Goal: Task Accomplishment & Management: Complete application form

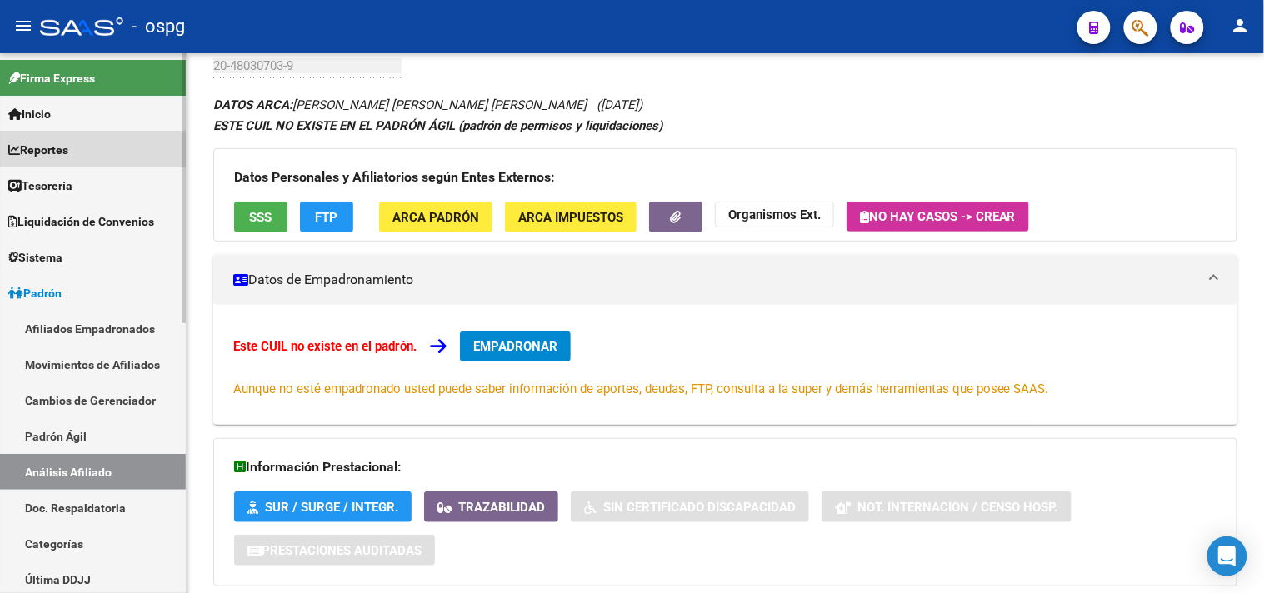
click at [63, 142] on span "Reportes" at bounding box center [38, 150] width 60 height 18
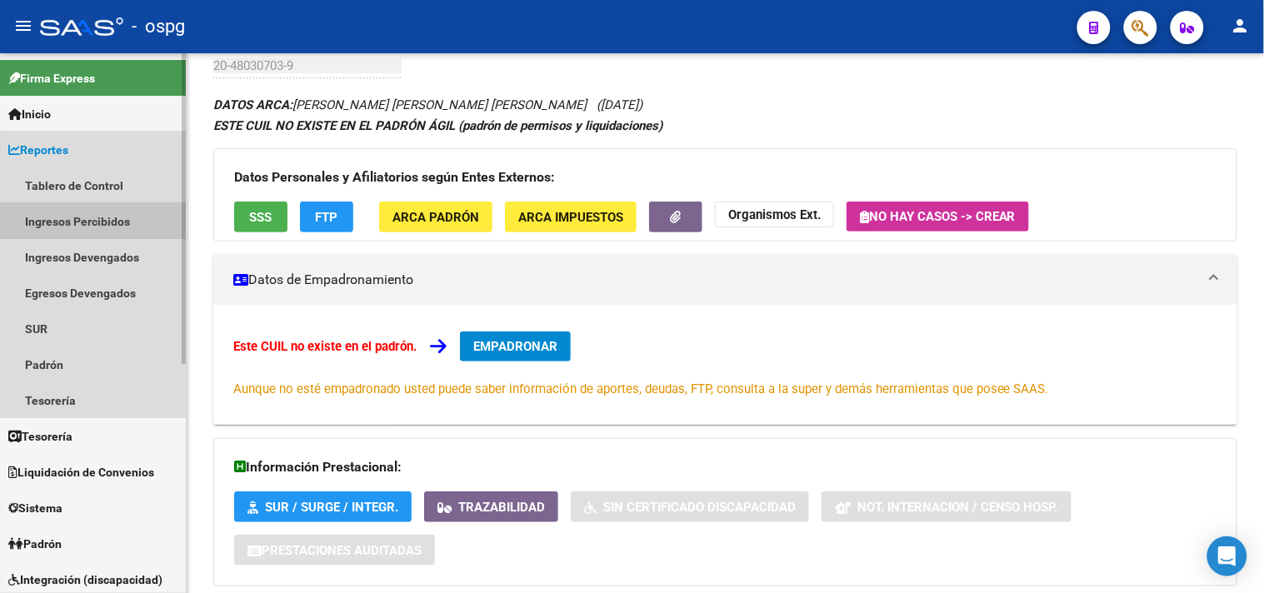
click at [76, 221] on link "Ingresos Percibidos" at bounding box center [93, 221] width 186 height 36
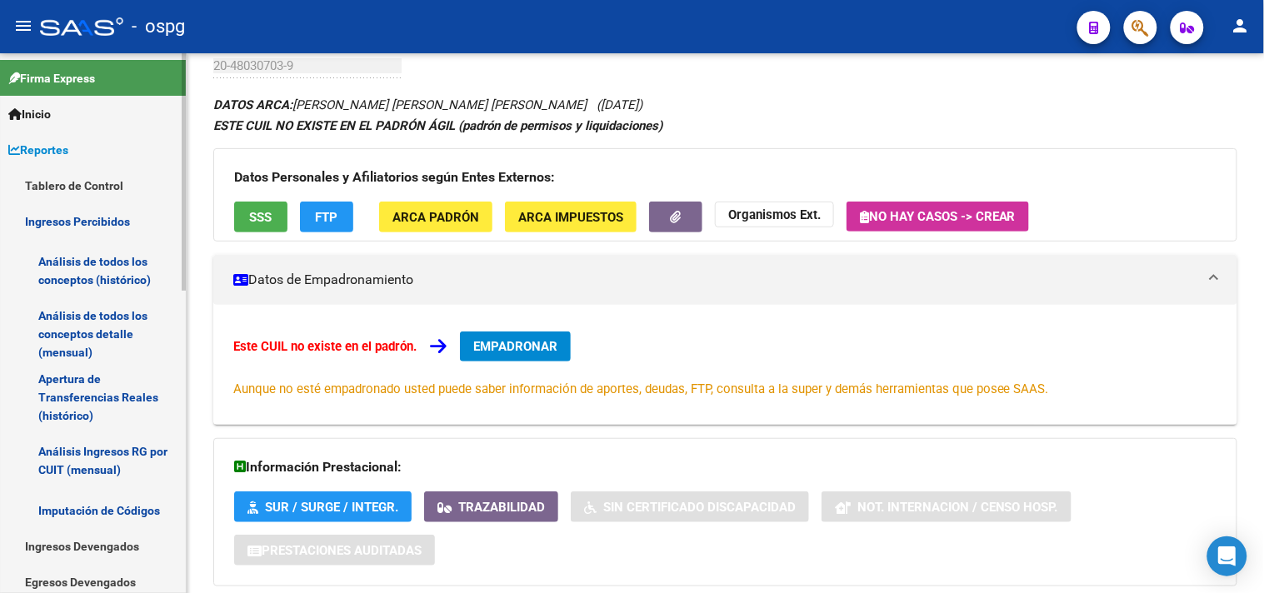
click at [104, 281] on link "Análisis de todos los conceptos (histórico)" at bounding box center [93, 270] width 186 height 63
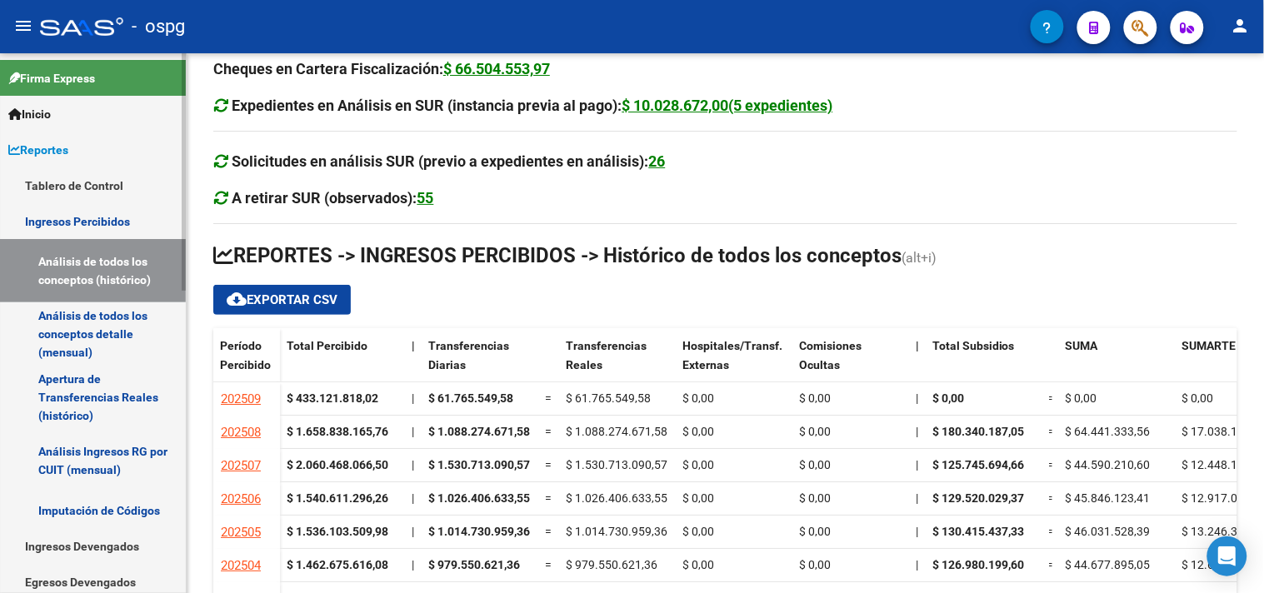
scroll to position [92, 0]
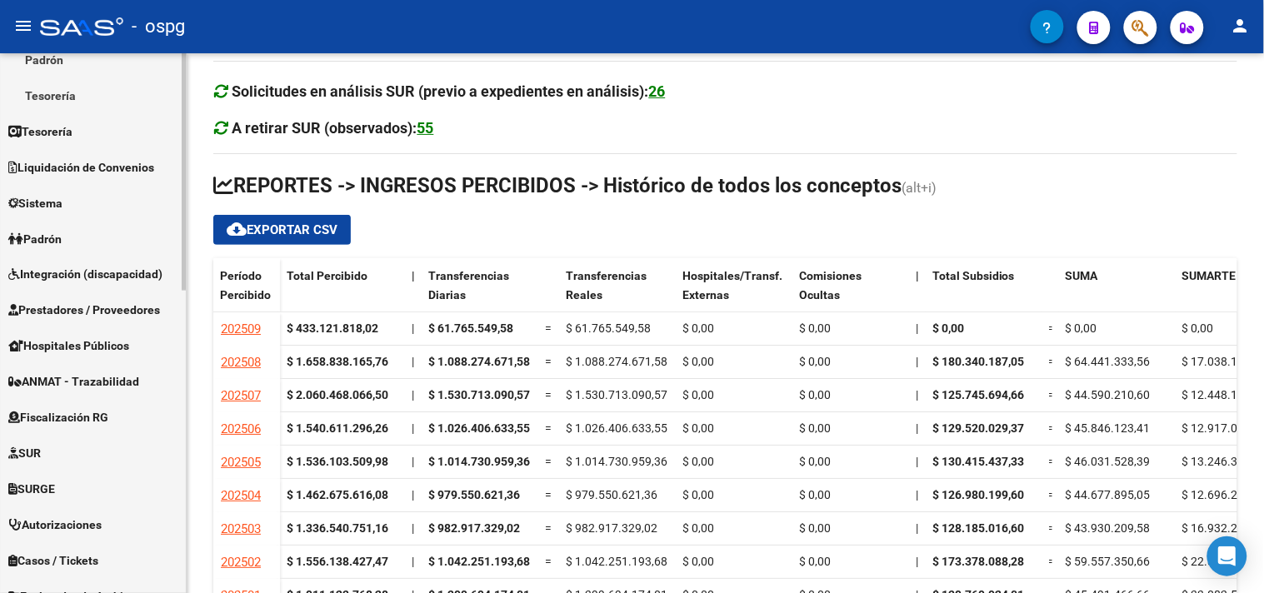
click at [92, 229] on link "Padrón" at bounding box center [93, 239] width 186 height 36
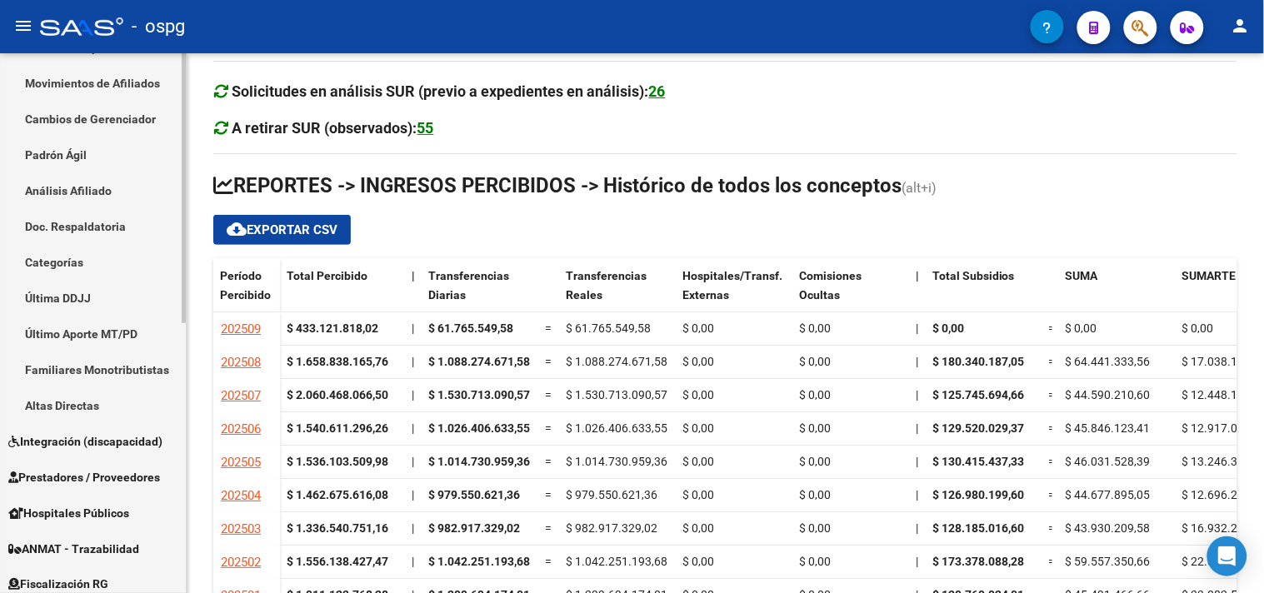
scroll to position [262, 0]
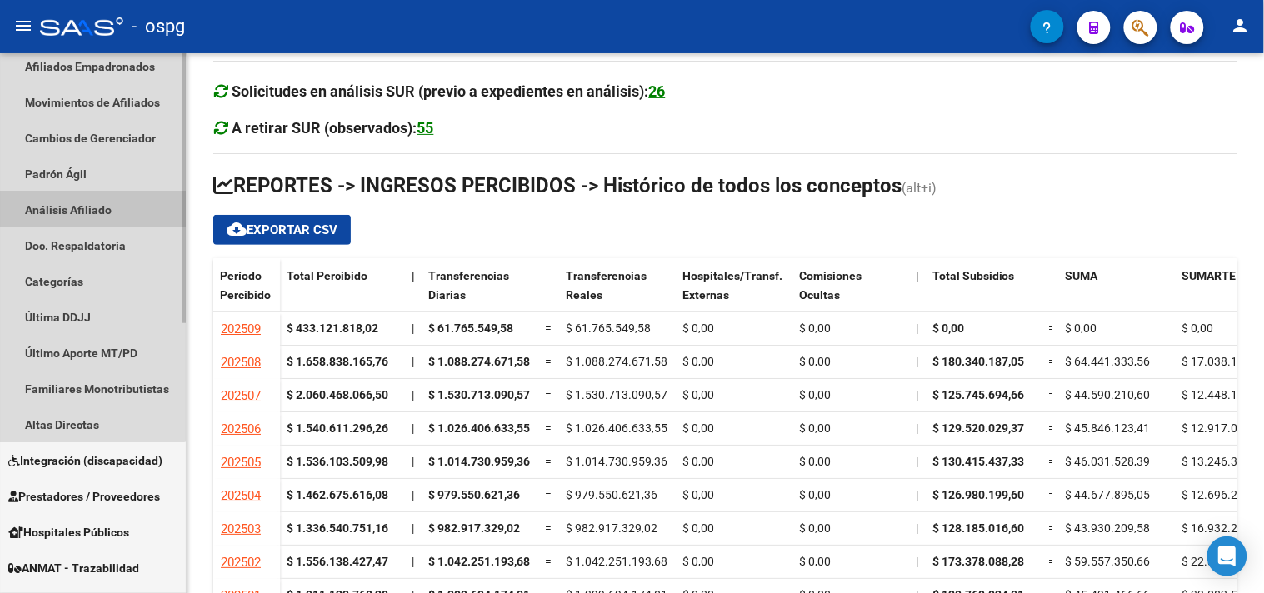
click at [92, 202] on link "Análisis Afiliado" at bounding box center [93, 210] width 186 height 36
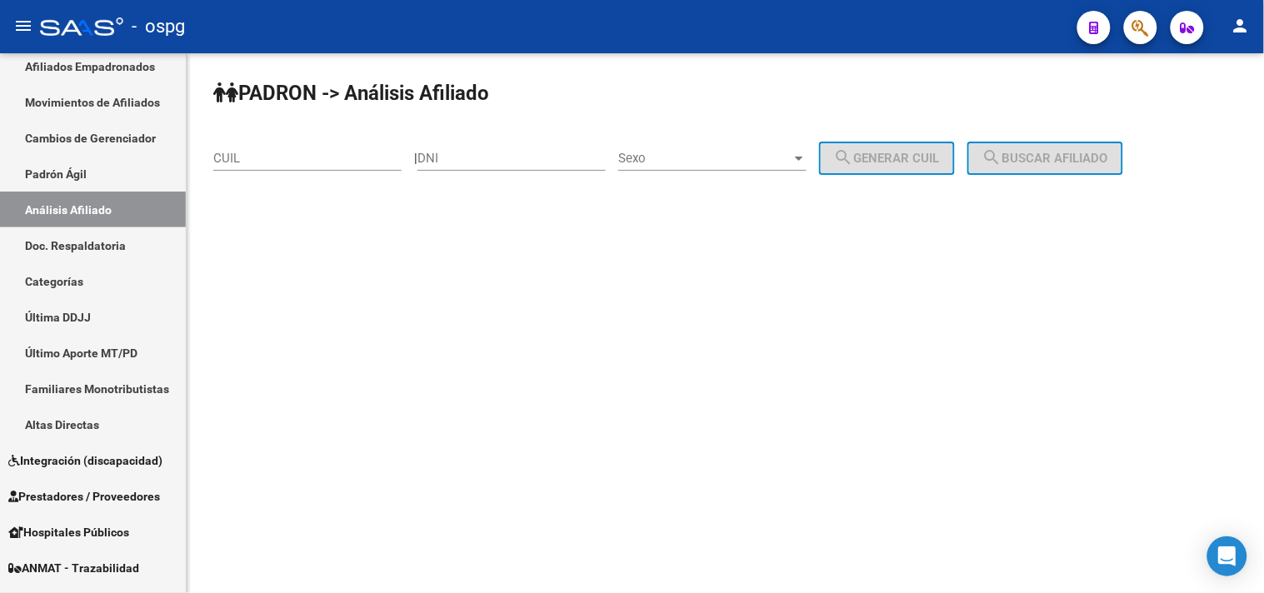
drag, startPoint x: 339, startPoint y: 165, endPoint x: 350, endPoint y: 159, distance: 12.3
click at [339, 164] on input "CUIL" at bounding box center [307, 158] width 188 height 15
click at [1040, 167] on button "search Buscar afiliado" at bounding box center [1045, 158] width 156 height 33
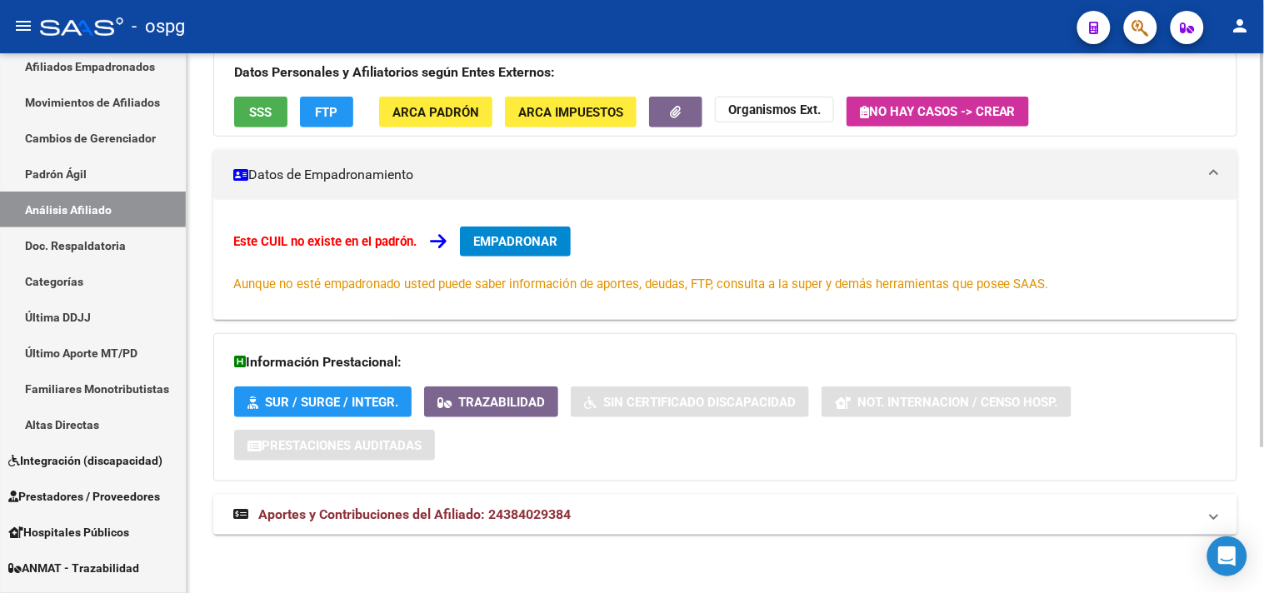
drag, startPoint x: 521, startPoint y: 513, endPoint x: 633, endPoint y: 504, distance: 112.0
click at [521, 514] on span "Aportes y Contribuciones del Afiliado: 24384029384" at bounding box center [414, 514] width 312 height 16
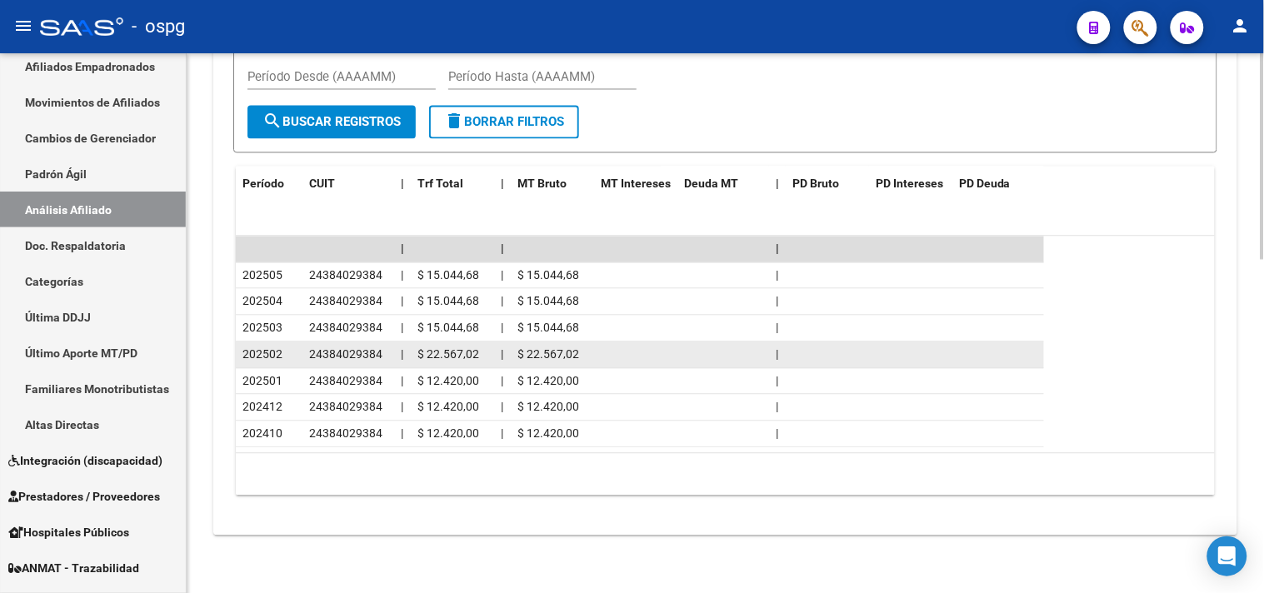
scroll to position [878, 0]
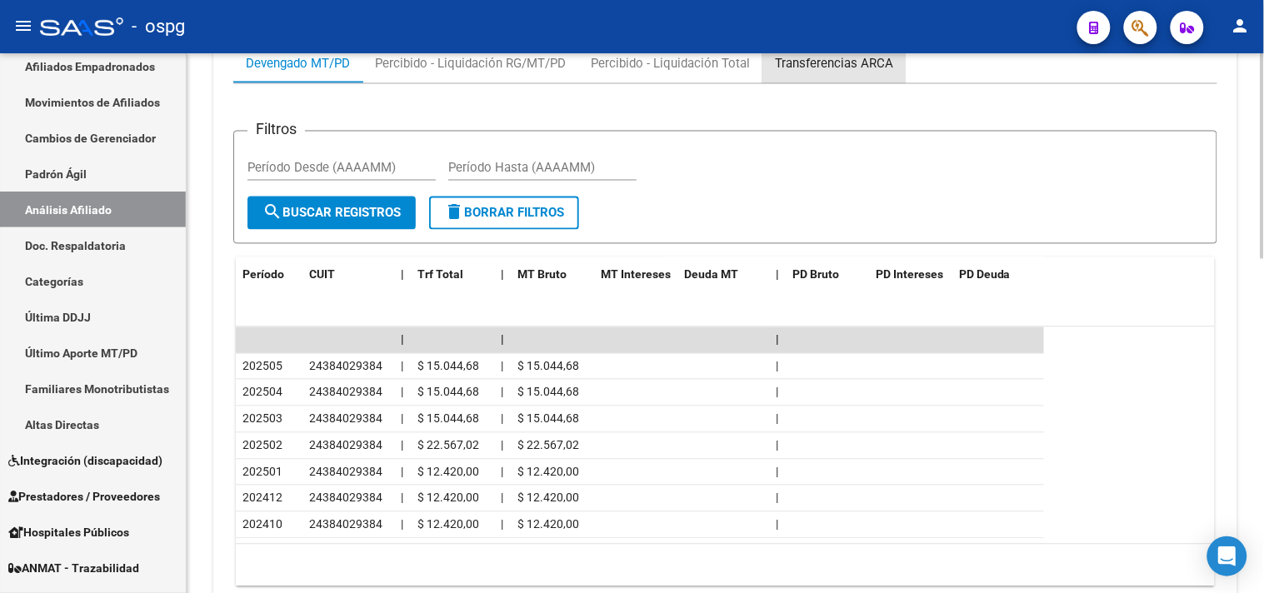
click at [819, 67] on div "Transferencias ARCA" at bounding box center [834, 63] width 118 height 18
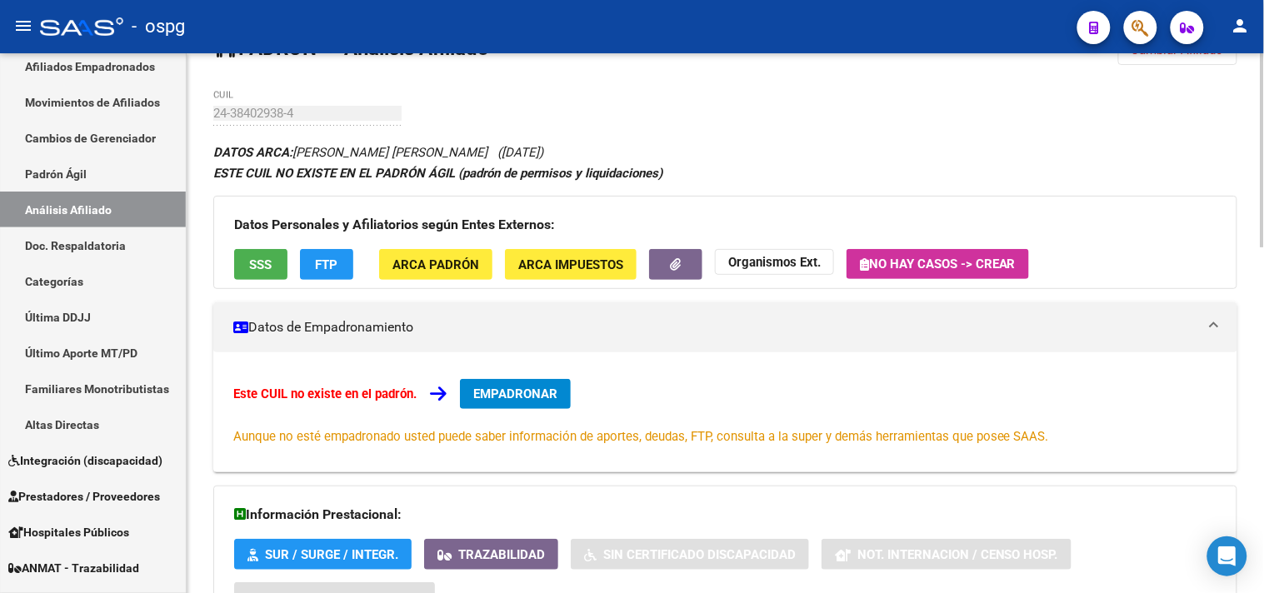
scroll to position [0, 0]
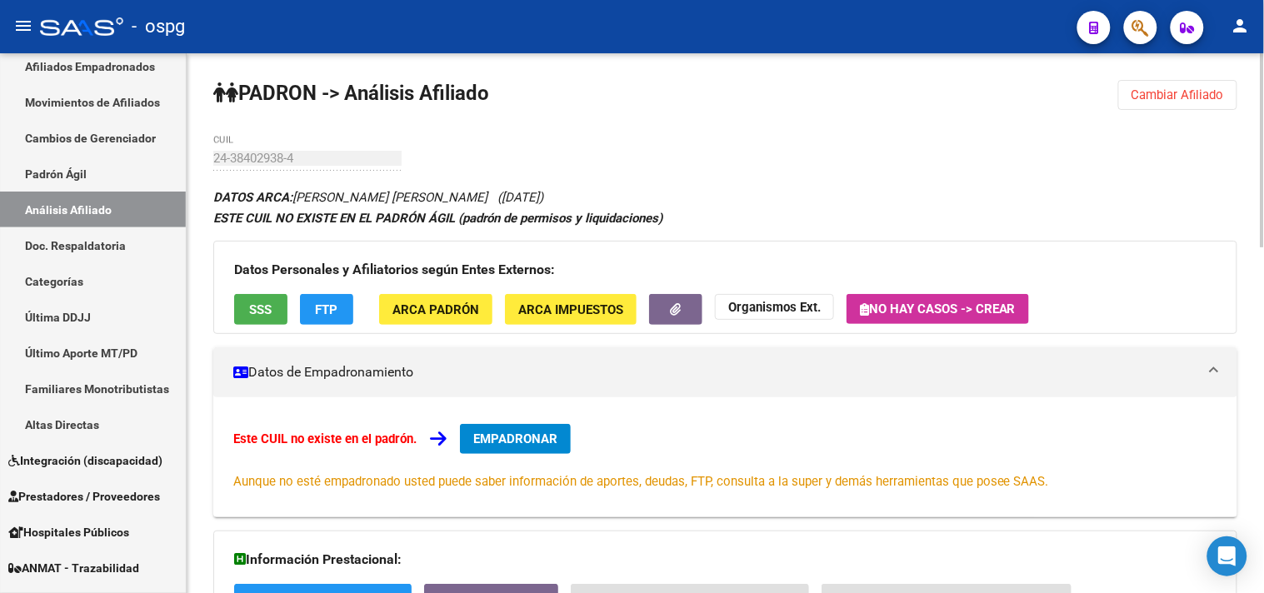
click at [1159, 107] on button "Cambiar Afiliado" at bounding box center [1177, 95] width 119 height 30
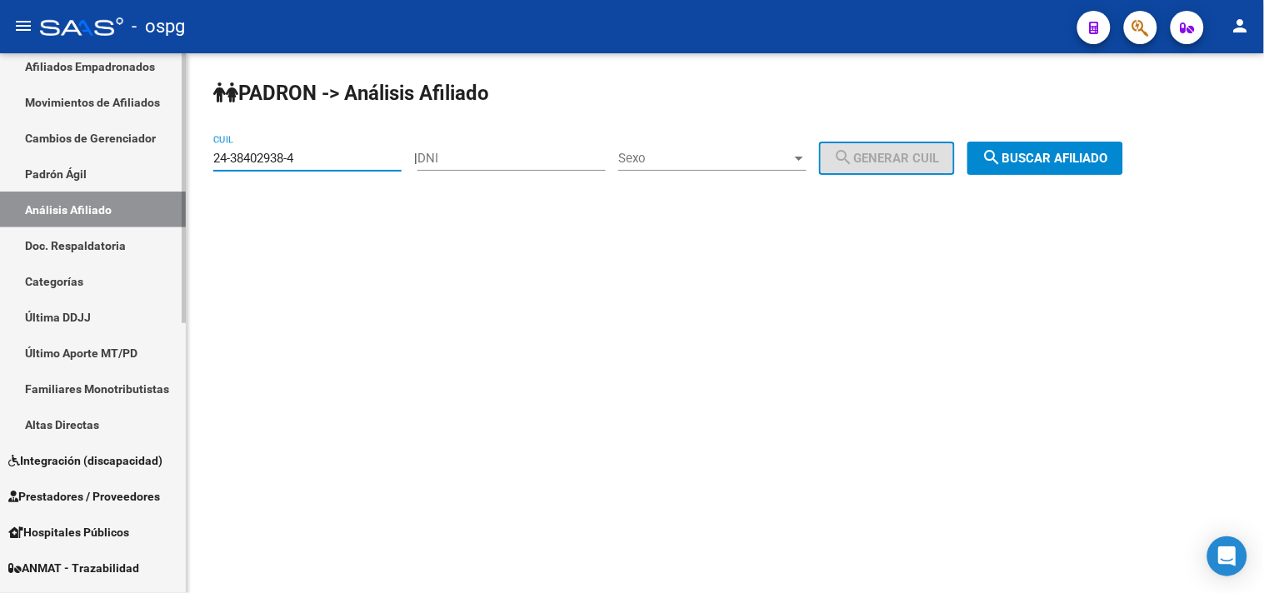
drag, startPoint x: 346, startPoint y: 162, endPoint x: 32, endPoint y: 147, distance: 314.4
click at [102, 128] on mat-sidenav-container "Firma Express Inicio Instructivos Contacto OS Reportes Tablero de Control Ingre…" at bounding box center [632, 323] width 1264 height 540
type input "23-46345264-4"
click at [1108, 163] on span "search Buscar afiliado" at bounding box center [1045, 158] width 126 height 15
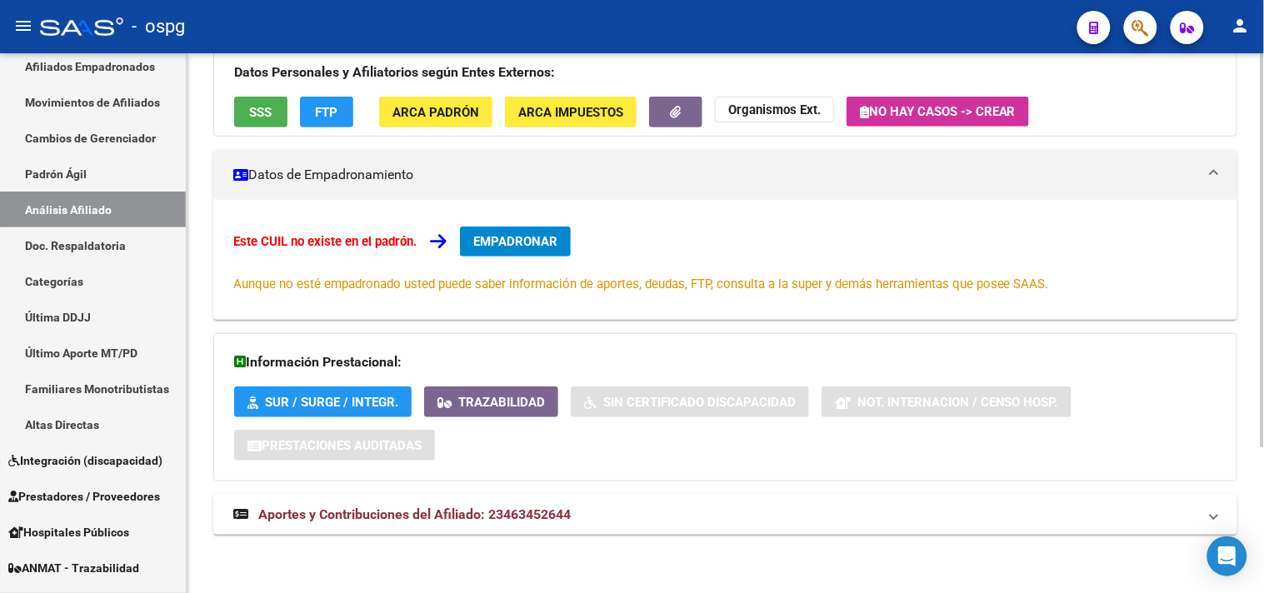
click at [555, 508] on span "Aportes y Contribuciones del Afiliado: 23463452644" at bounding box center [414, 514] width 312 height 16
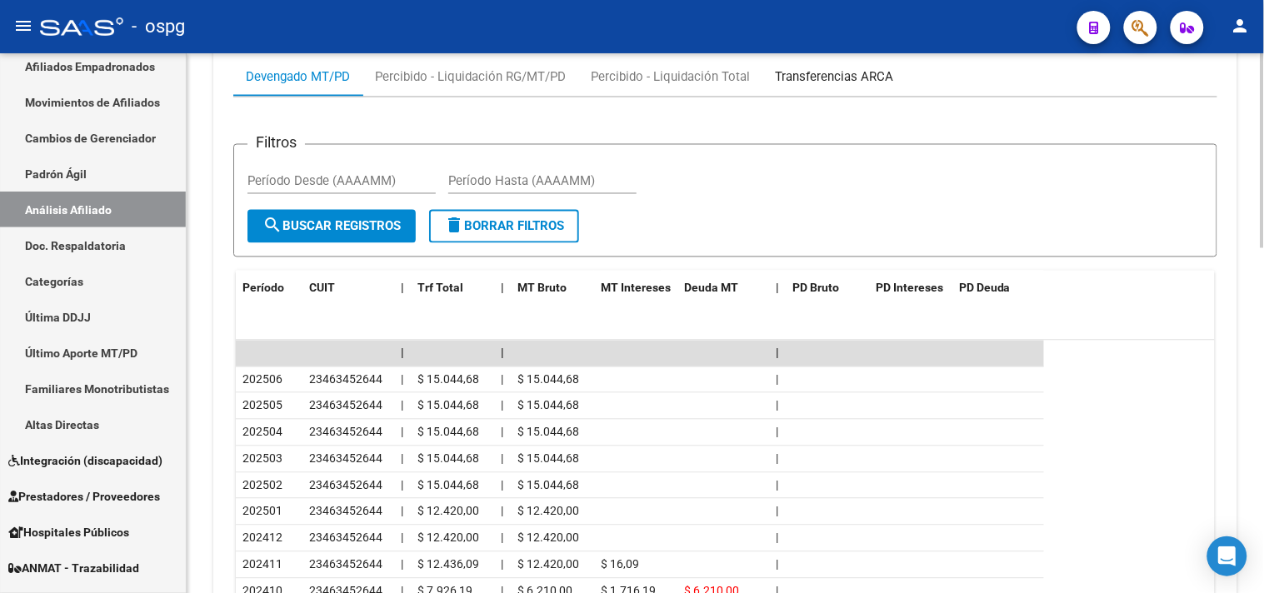
click at [850, 70] on div "Transferencias ARCA" at bounding box center [834, 76] width 118 height 18
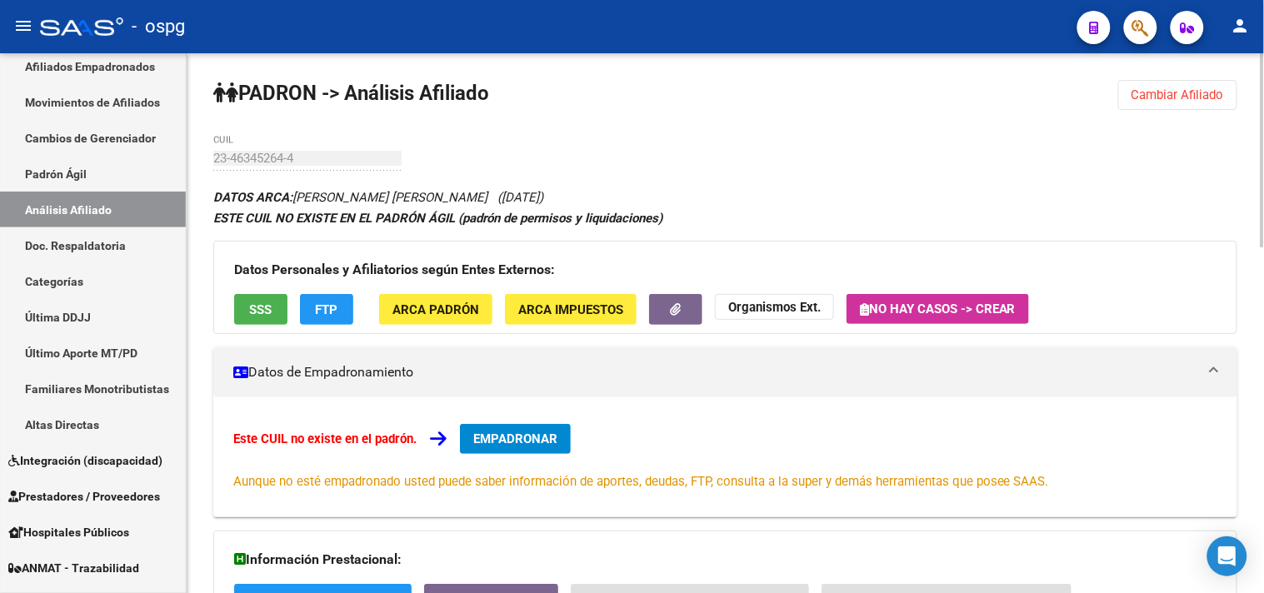
click at [488, 423] on div "Este CUIL no existe en el padrón. EMPADRONAR Aunque no esté empadronado usted p…" at bounding box center [725, 457] width 1024 height 120
click at [498, 436] on span "EMPADRONAR" at bounding box center [515, 438] width 84 height 15
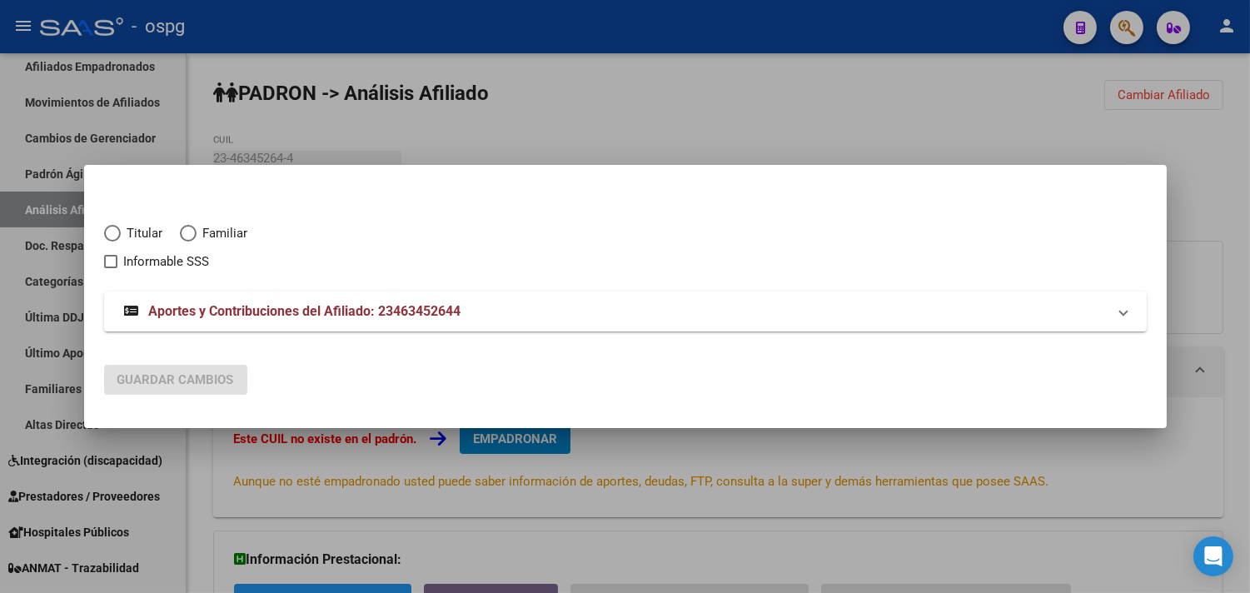
click at [109, 234] on span "Elija una opción" at bounding box center [112, 233] width 17 height 17
click at [109, 234] on input "Titular" at bounding box center [112, 233] width 17 height 17
radio input "true"
checkbox input "true"
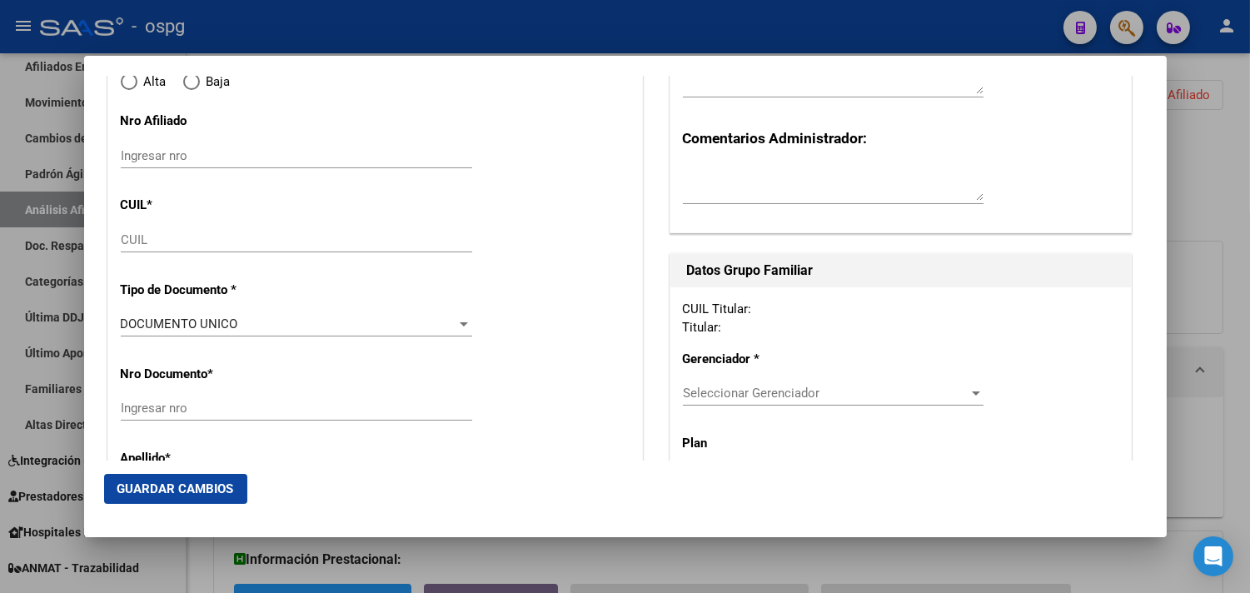
type input "23-46345264-4"
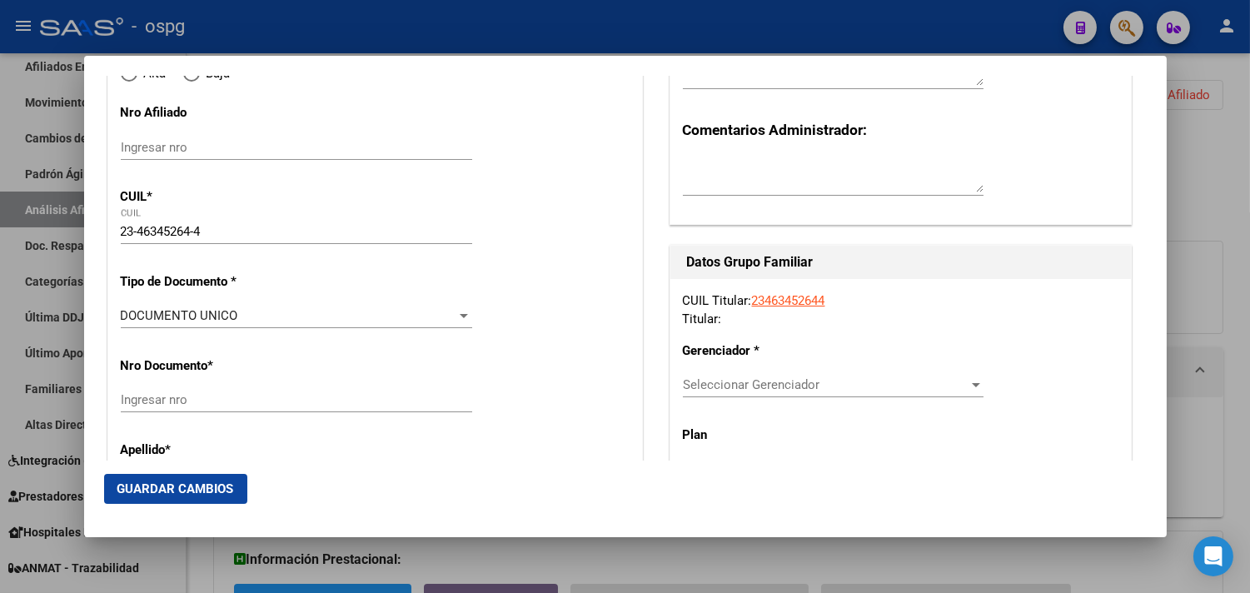
type input "46345264"
type input "LUNA"
type input "[PERSON_NAME] [PERSON_NAME]"
type input "[DATE]"
type input "LIBERTAD"
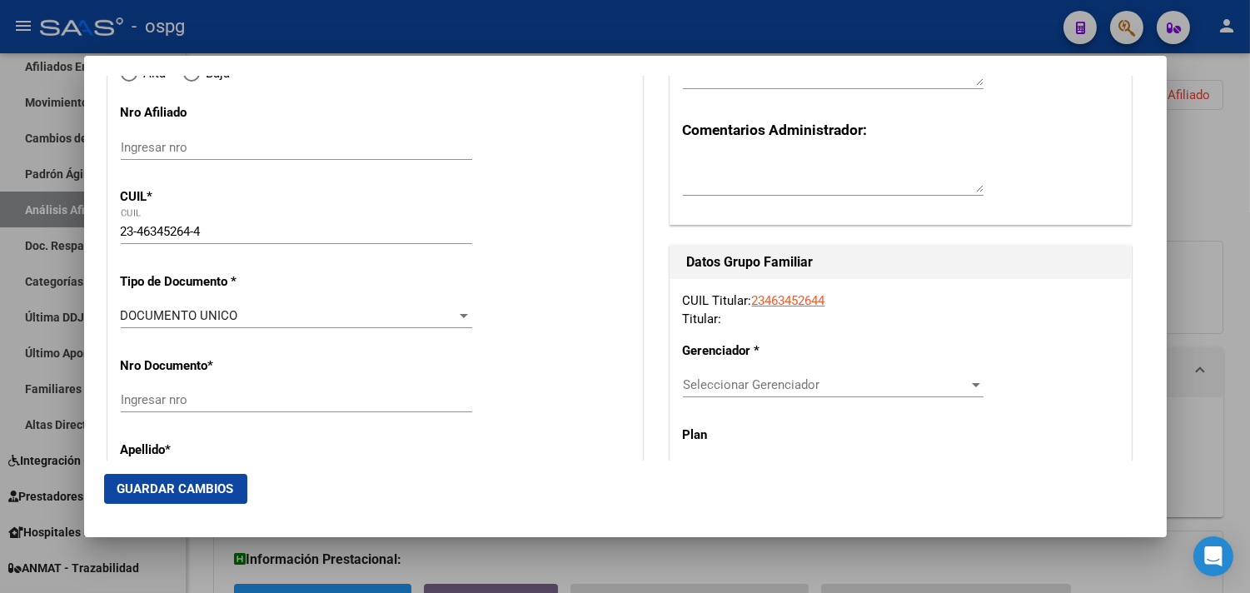
type input "1716"
type input "[PERSON_NAME]"
type input "2832"
type input "0"
radio input "true"
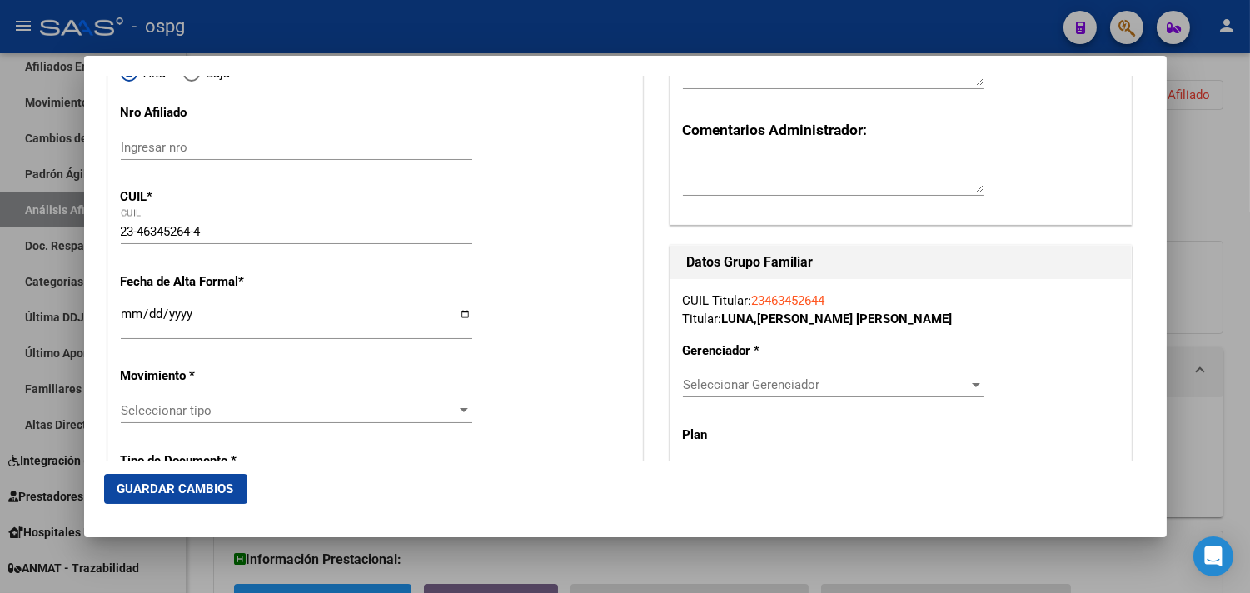
type input "LIBERTAD"
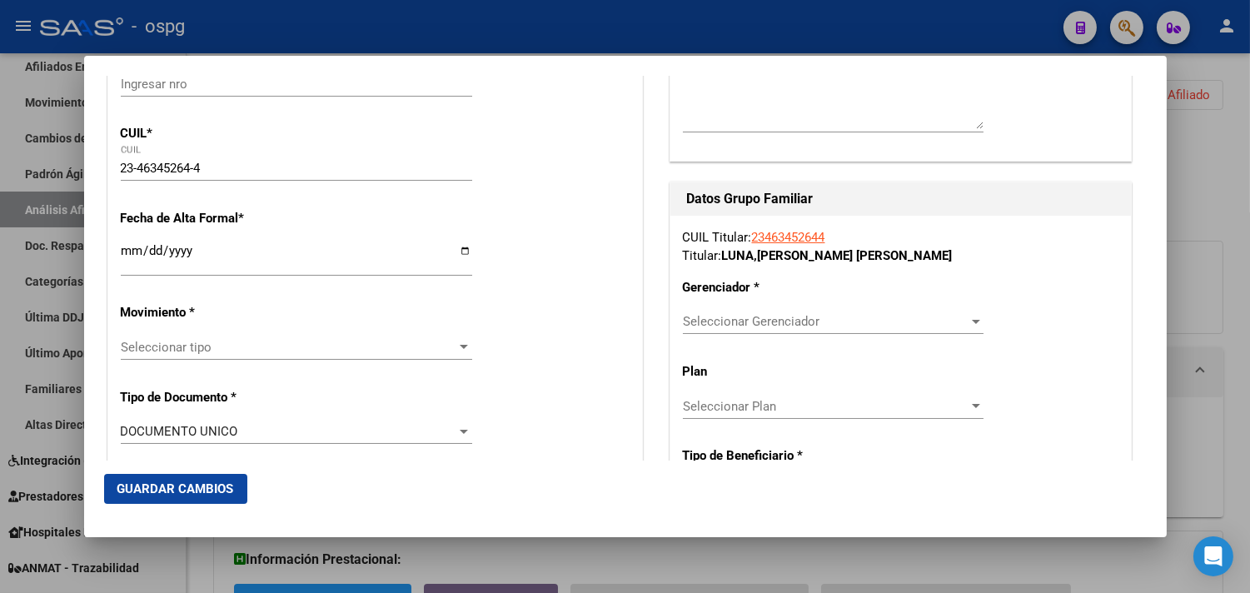
scroll to position [277, 0]
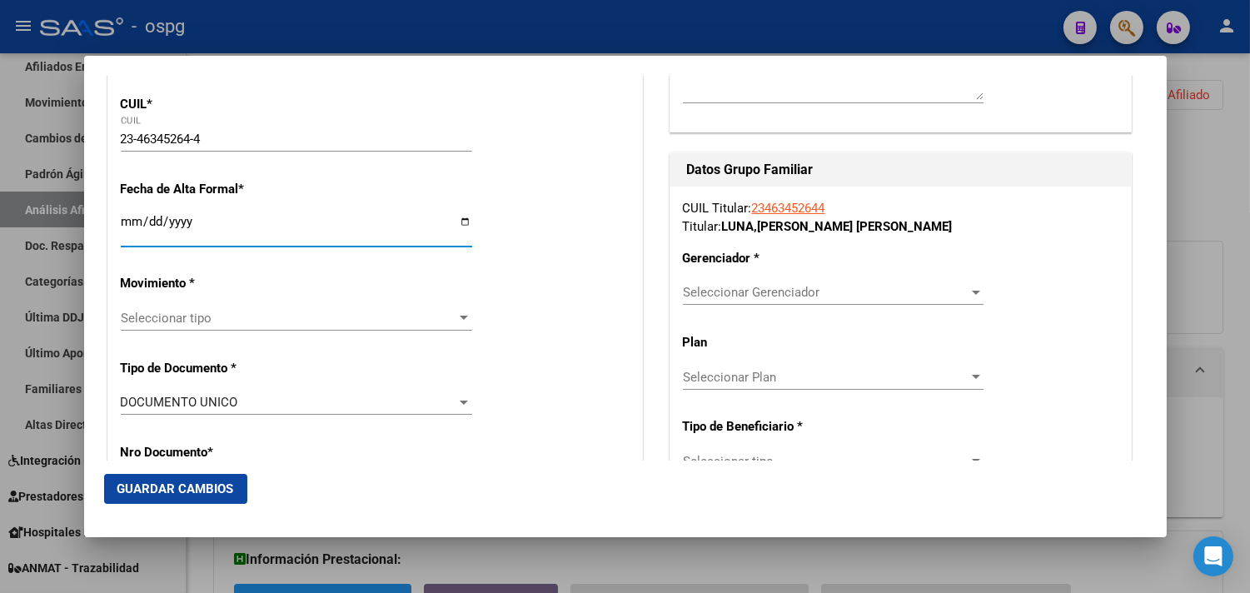
click at [455, 227] on input "Ingresar fecha" at bounding box center [296, 228] width 351 height 27
click at [460, 219] on input "Ingresar fecha" at bounding box center [296, 228] width 351 height 27
type input "[DATE]"
click at [207, 322] on span "Seleccionar tipo" at bounding box center [289, 318] width 337 height 15
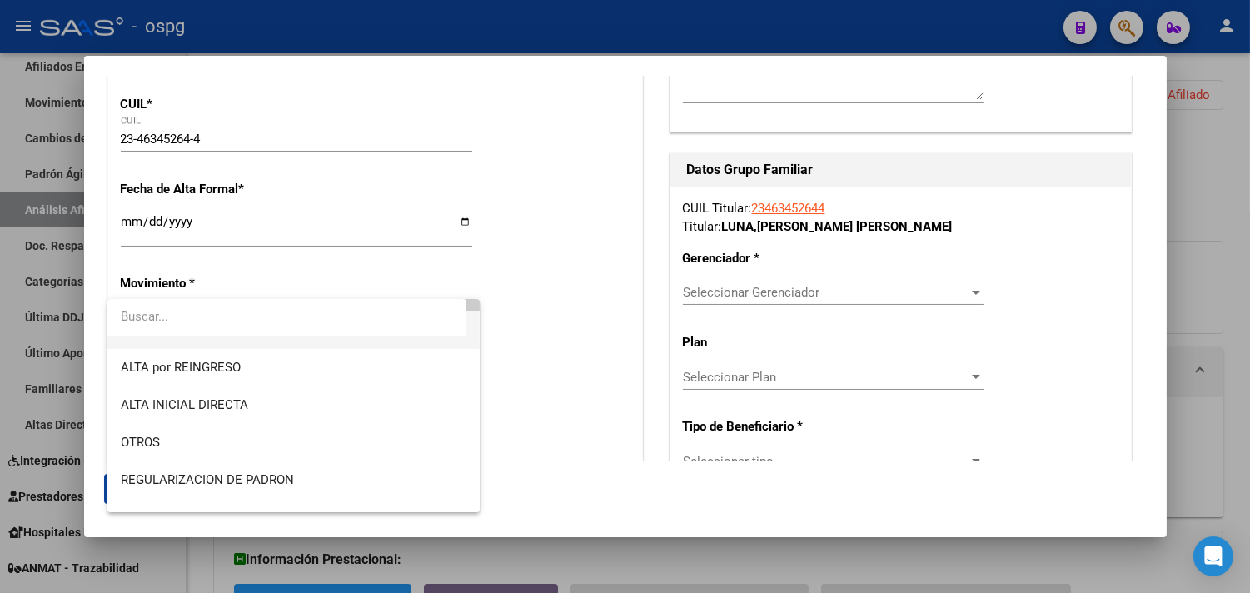
scroll to position [92, 0]
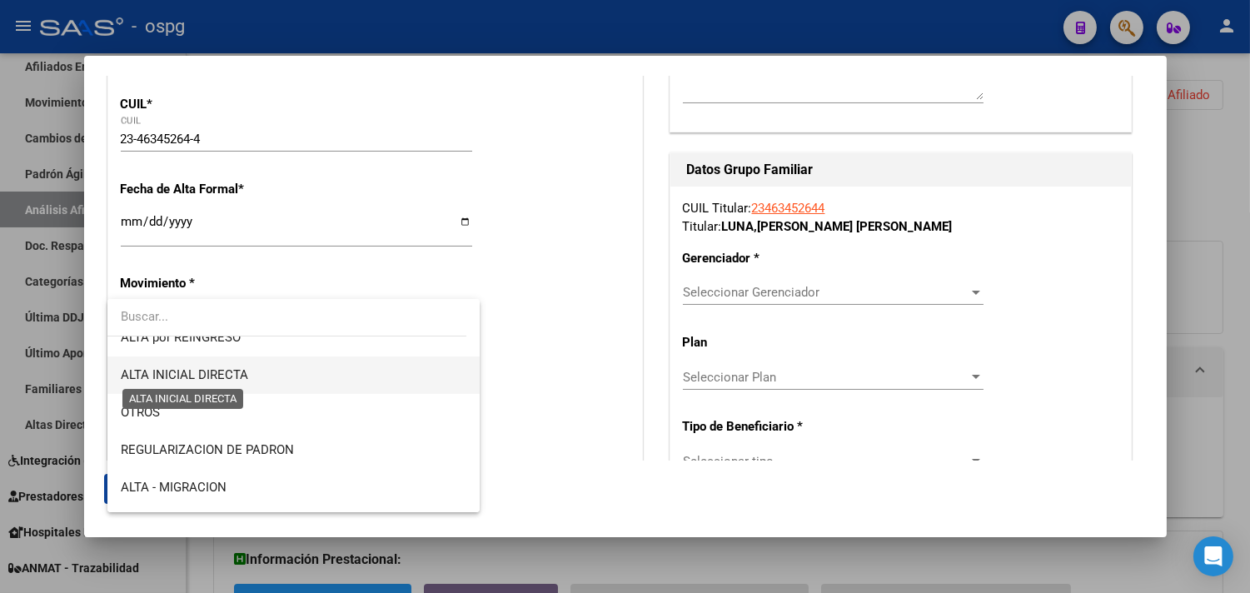
click at [225, 376] on span "ALTA INICIAL DIRECTA" at bounding box center [184, 374] width 127 height 15
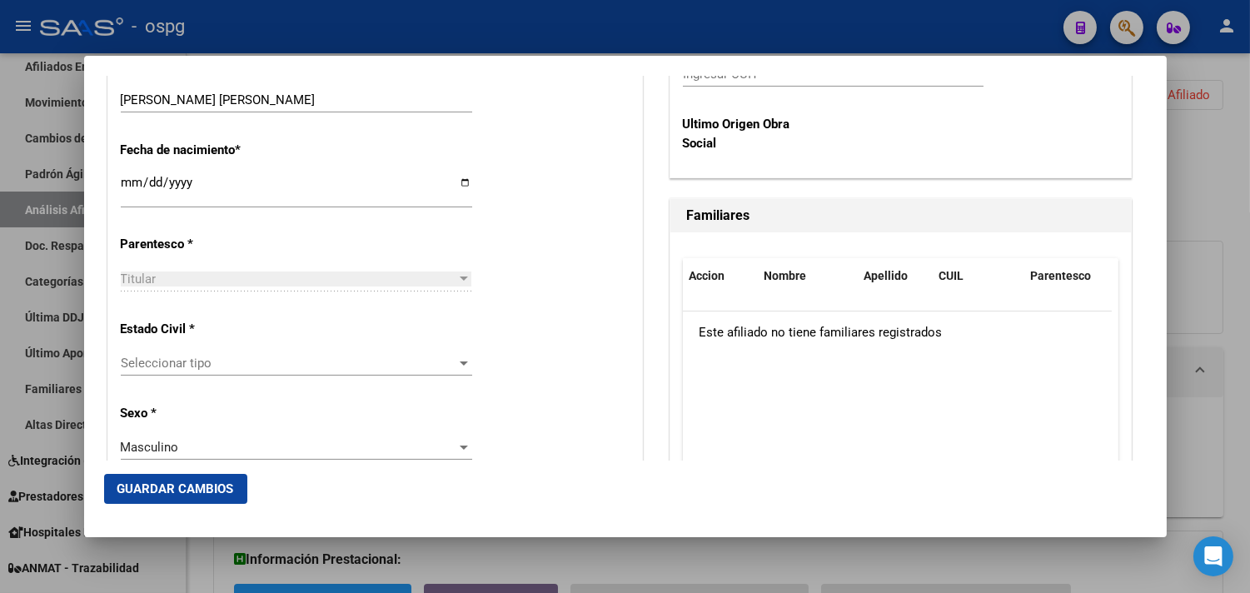
scroll to position [925, 0]
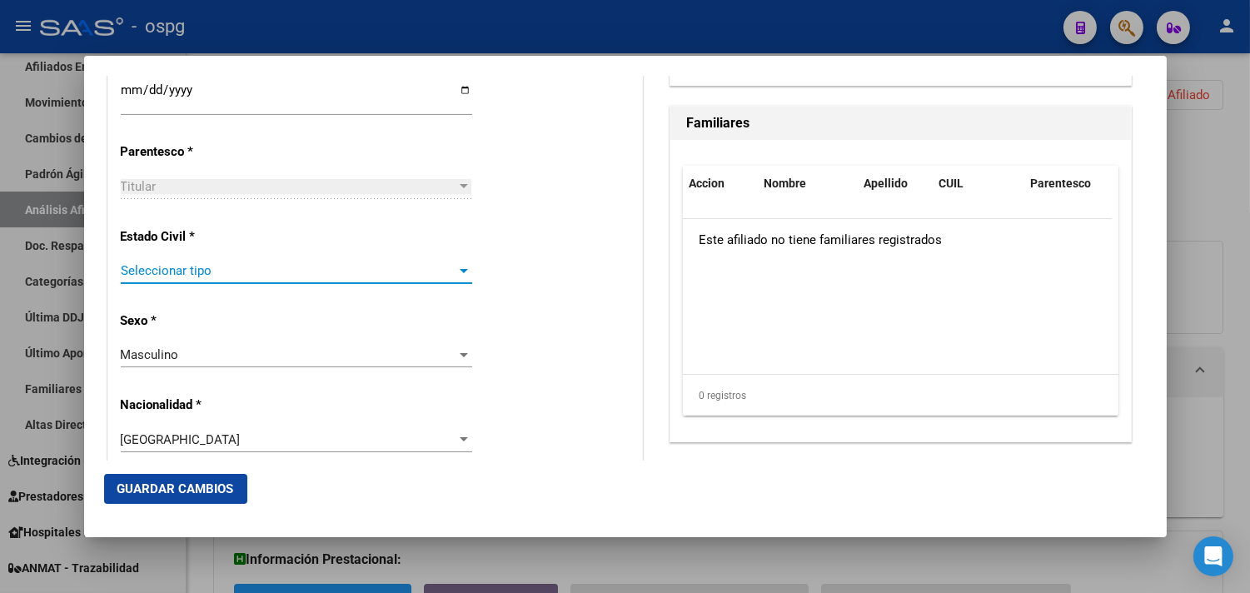
click at [303, 275] on span "Seleccionar tipo" at bounding box center [289, 270] width 337 height 15
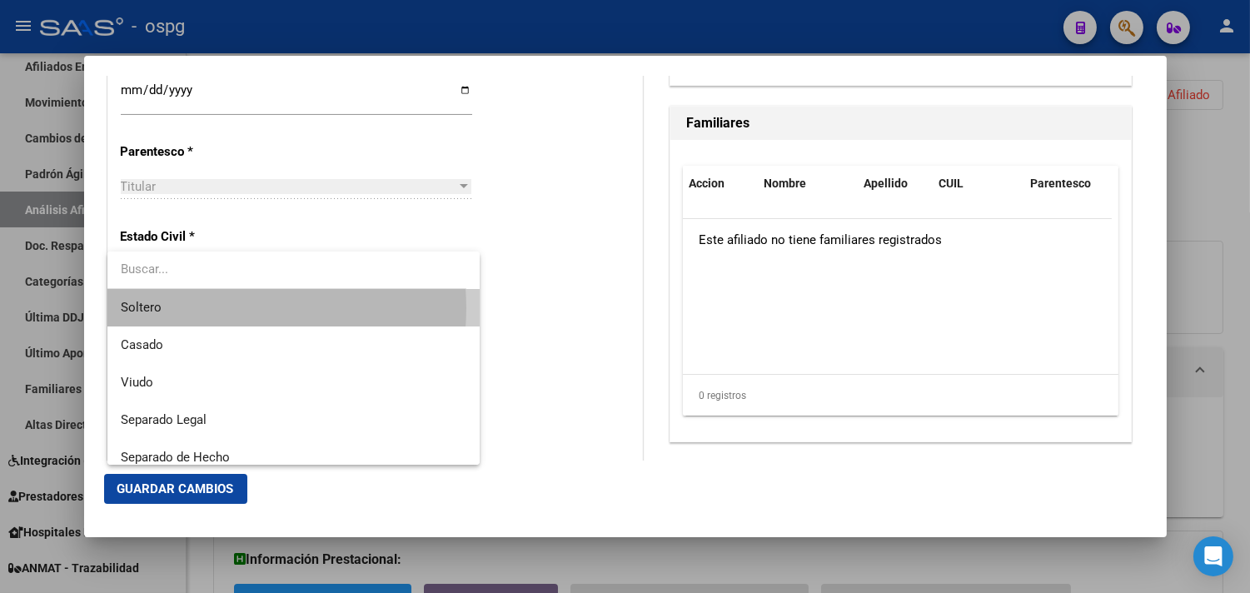
click at [212, 308] on span "Soltero" at bounding box center [294, 307] width 346 height 37
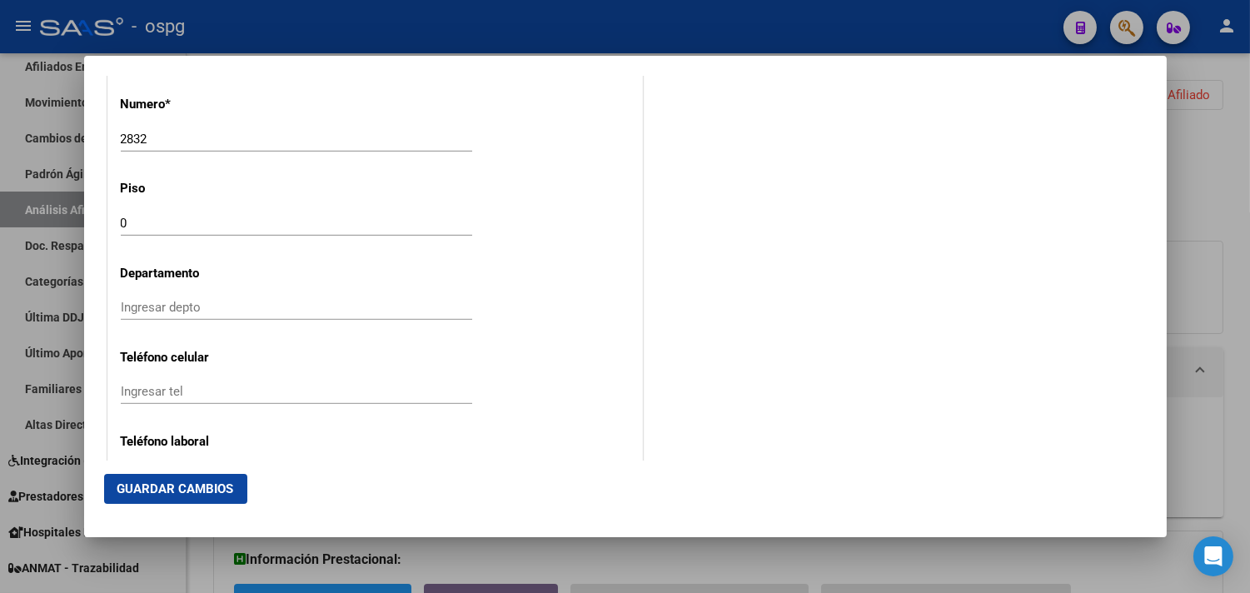
scroll to position [1943, 0]
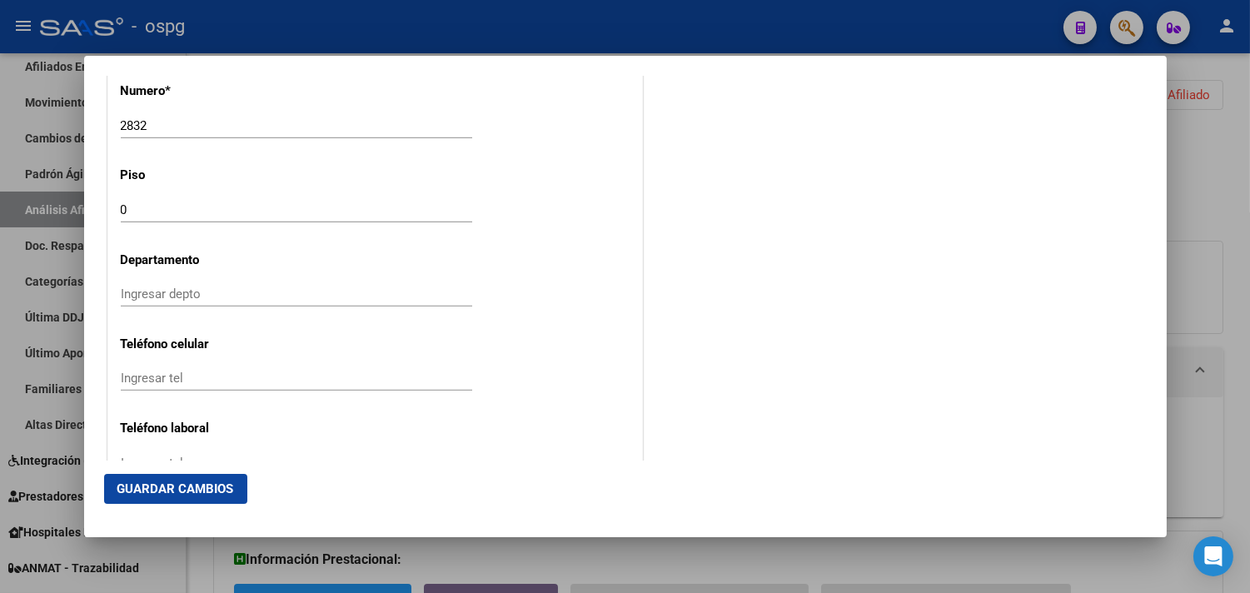
click at [315, 377] on input "Ingresar tel" at bounding box center [296, 378] width 351 height 15
type input "1164719569"
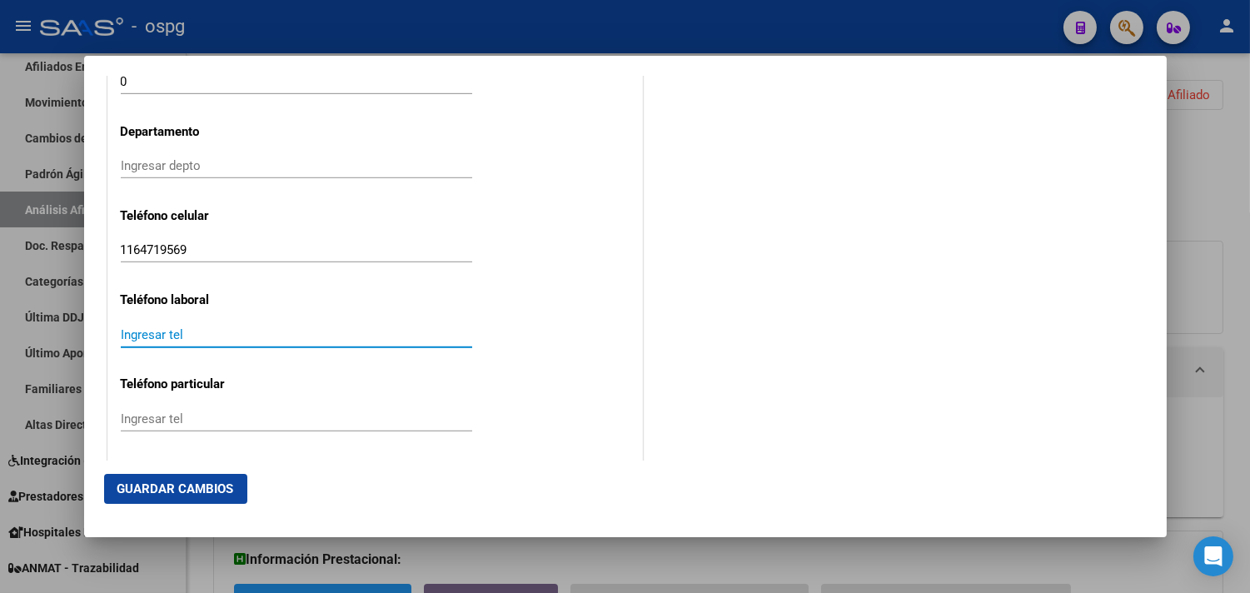
scroll to position [2237, 0]
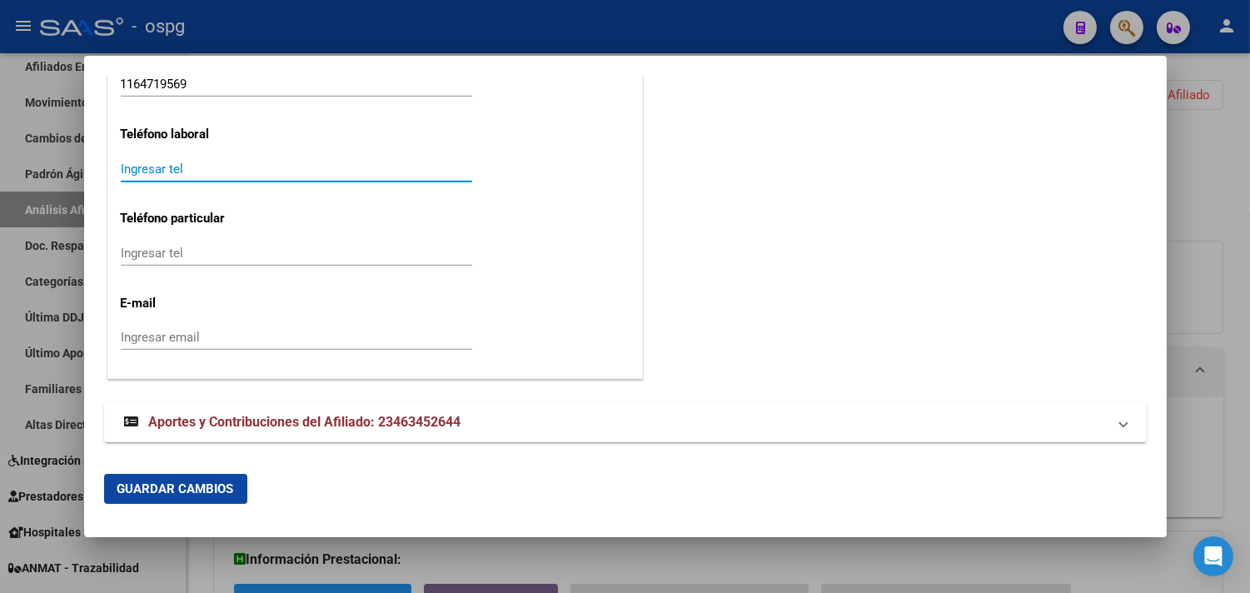
click at [327, 344] on input "Ingresar email" at bounding box center [296, 337] width 351 height 15
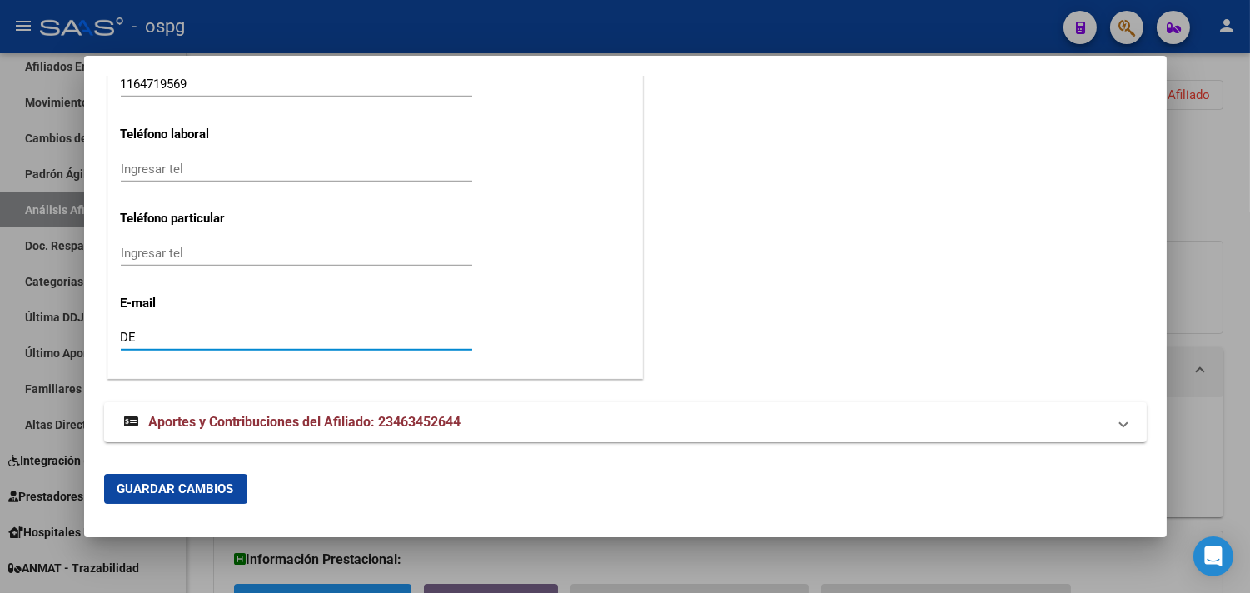
type input "D"
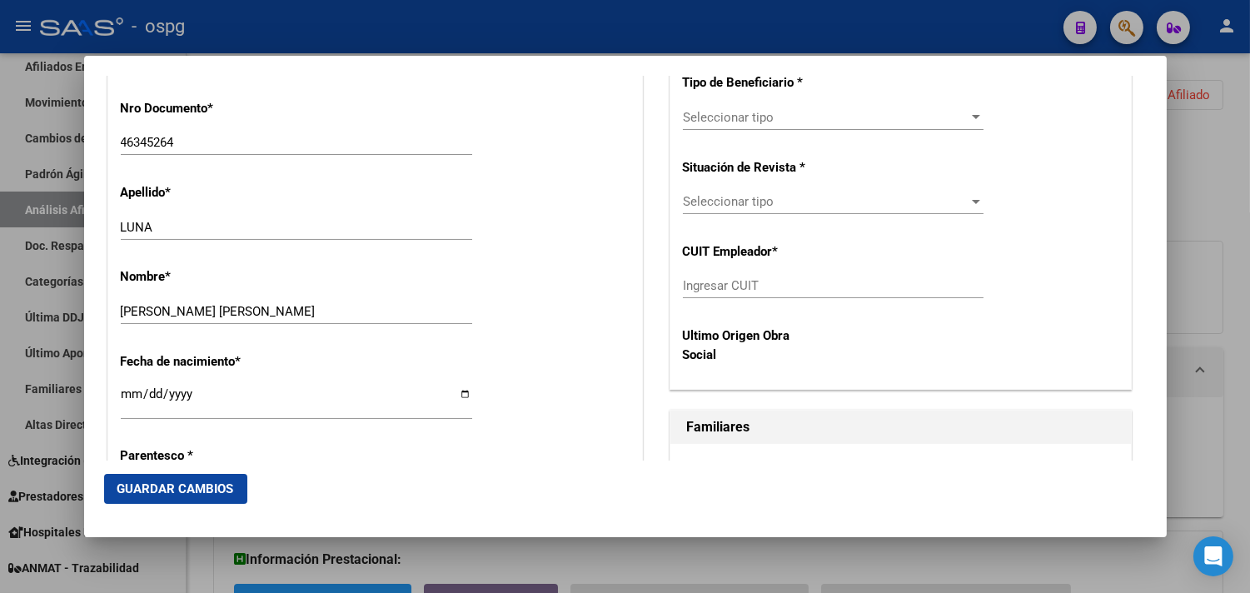
scroll to position [294, 0]
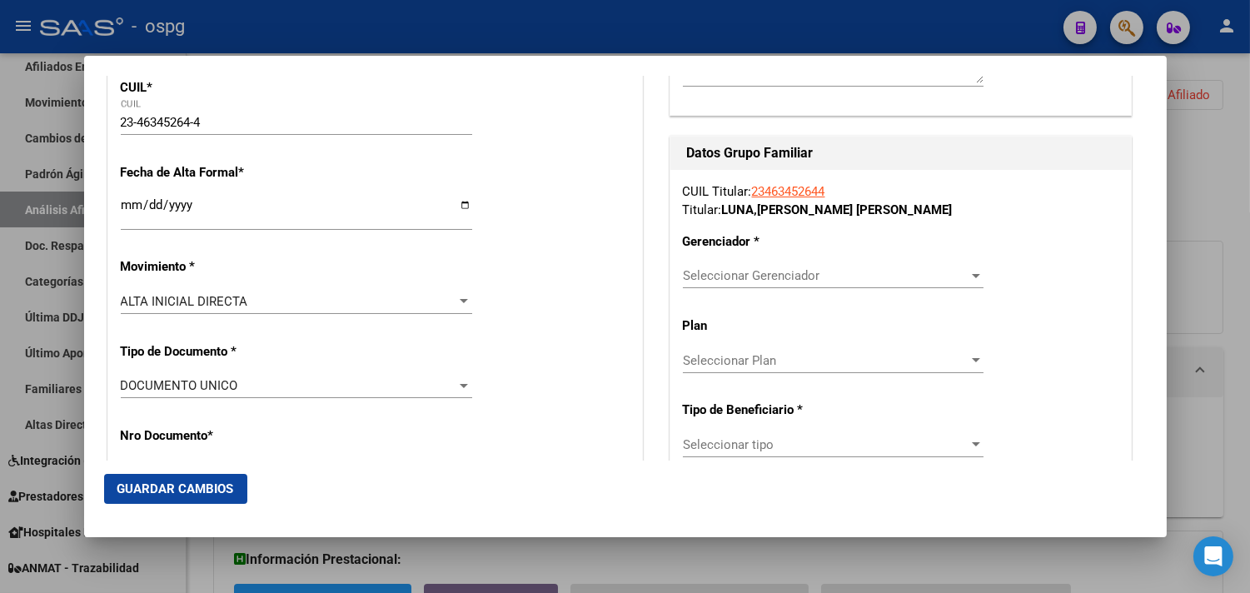
type input "[EMAIL_ADDRESS][DOMAIN_NAME]"
click at [795, 273] on span "Seleccionar Gerenciador" at bounding box center [826, 275] width 286 height 15
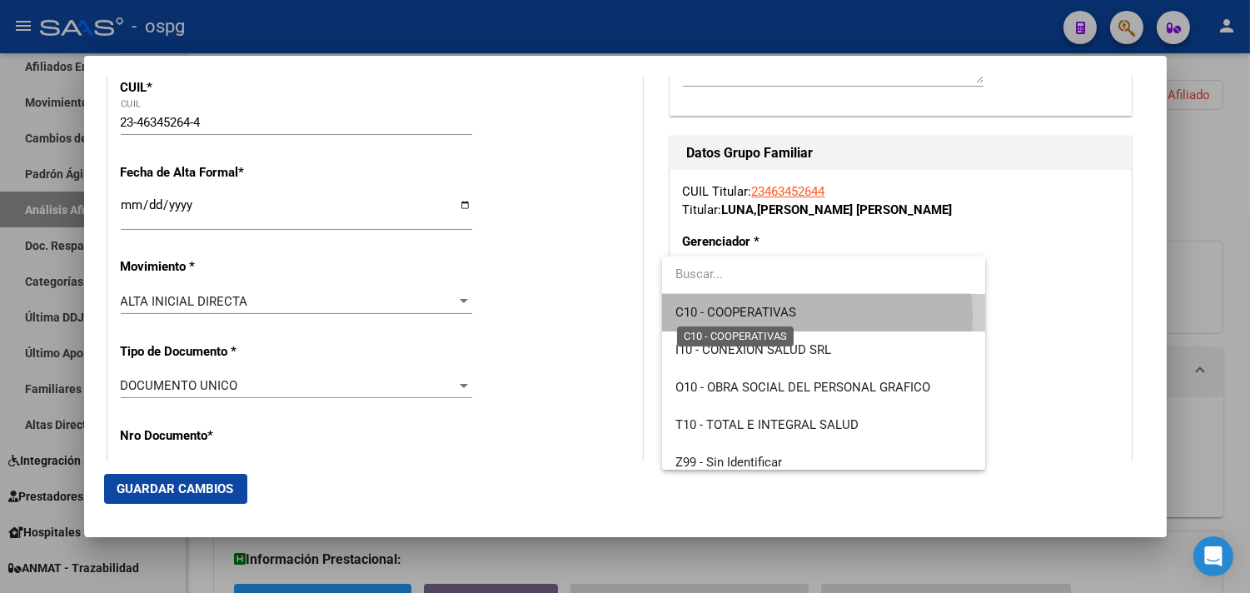
click at [758, 317] on span "C10 - COOPERATIVAS" at bounding box center [736, 312] width 121 height 15
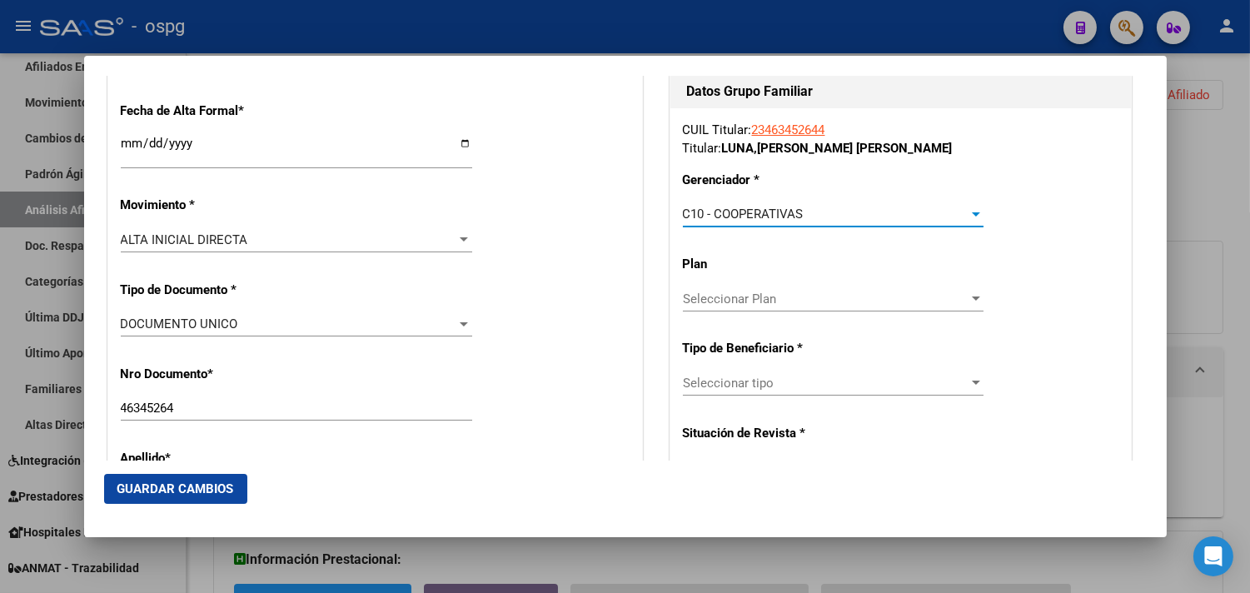
scroll to position [386, 0]
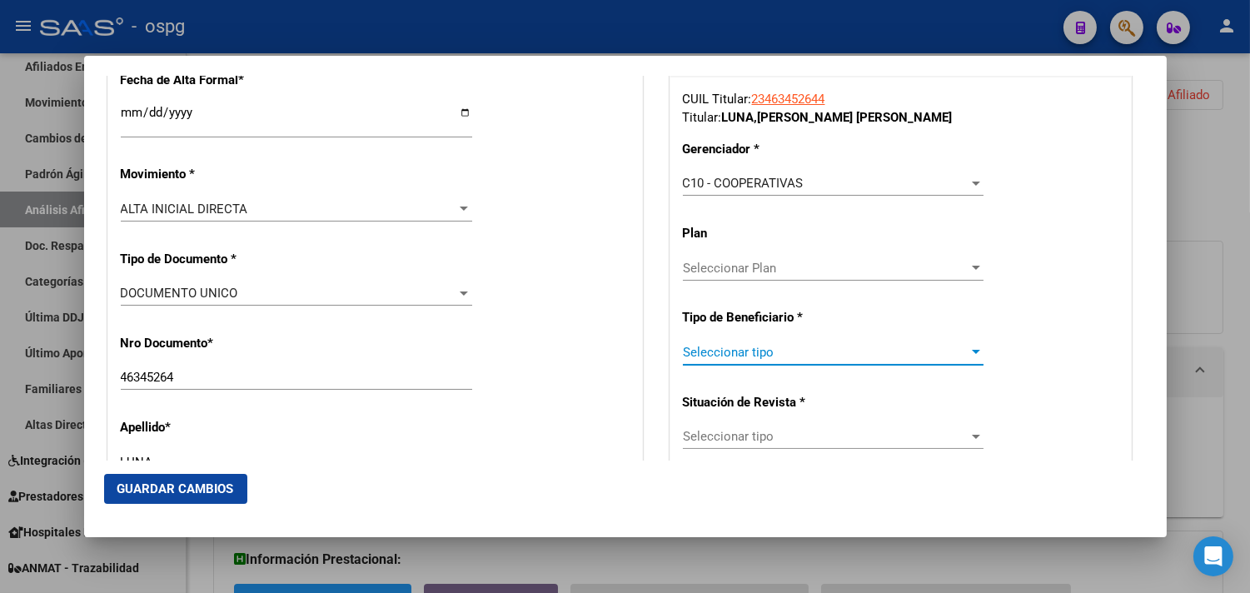
click at [760, 353] on span "Seleccionar tipo" at bounding box center [826, 352] width 286 height 15
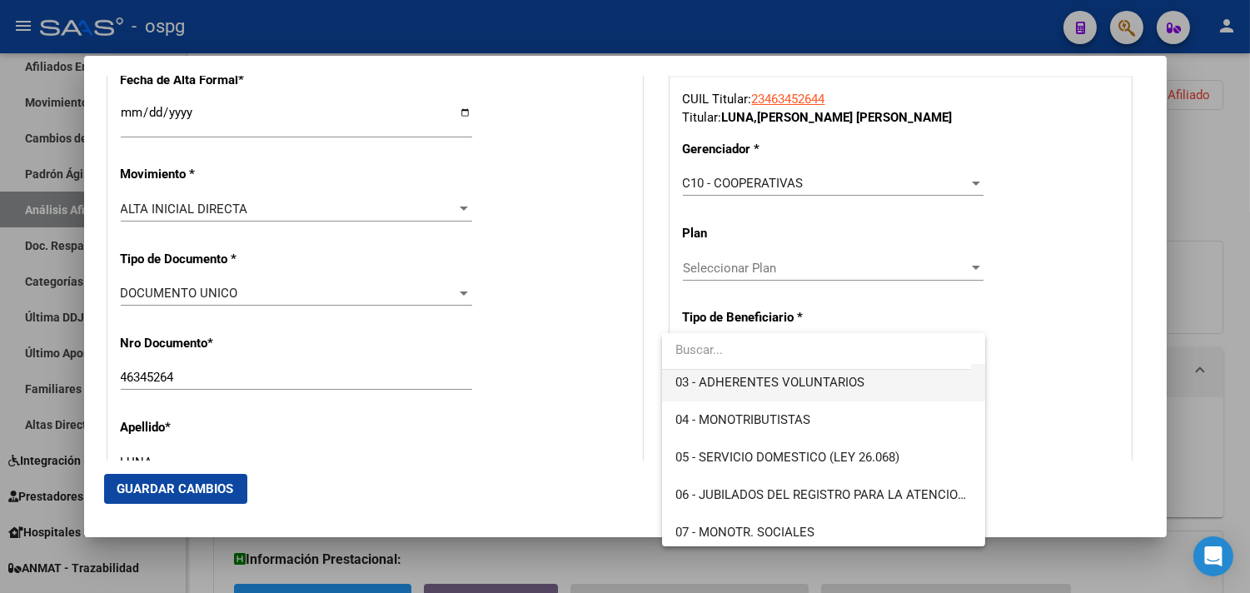
scroll to position [92, 0]
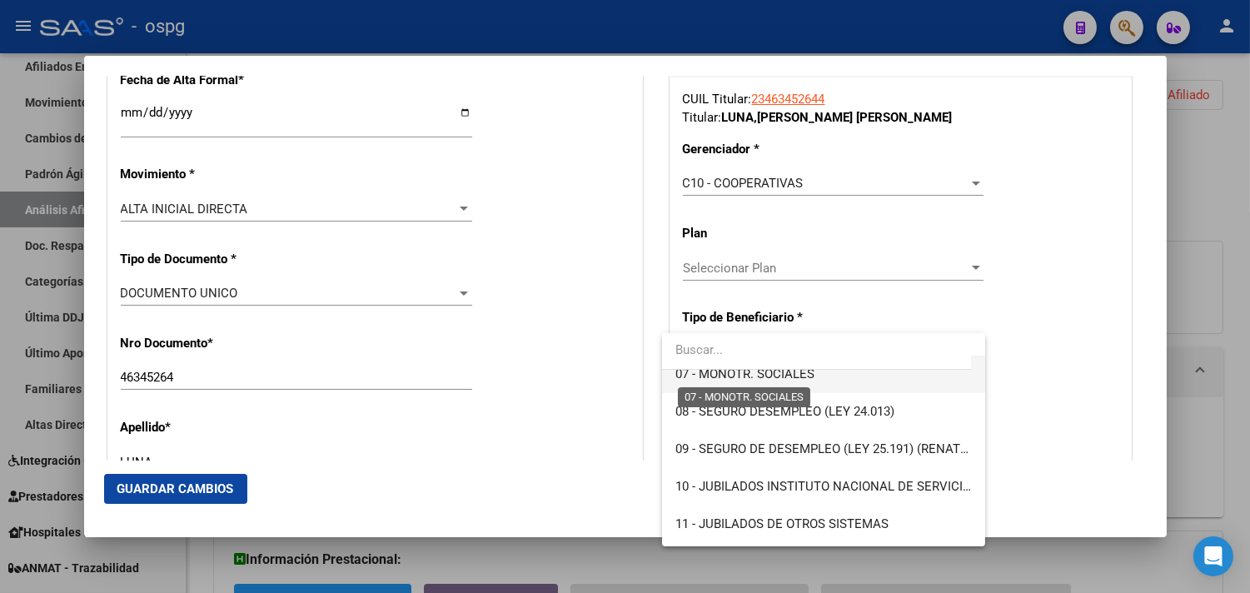
click at [775, 373] on span "07 - MONOTR. SOCIALES" at bounding box center [745, 373] width 139 height 15
type input "23-46345264-4"
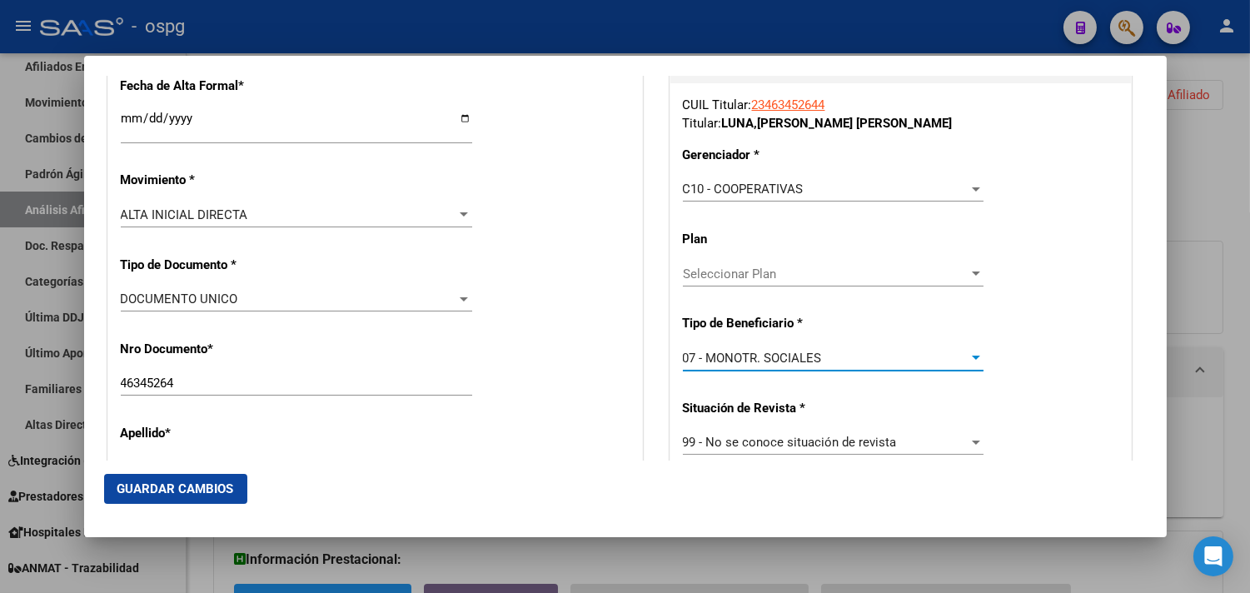
scroll to position [0, 0]
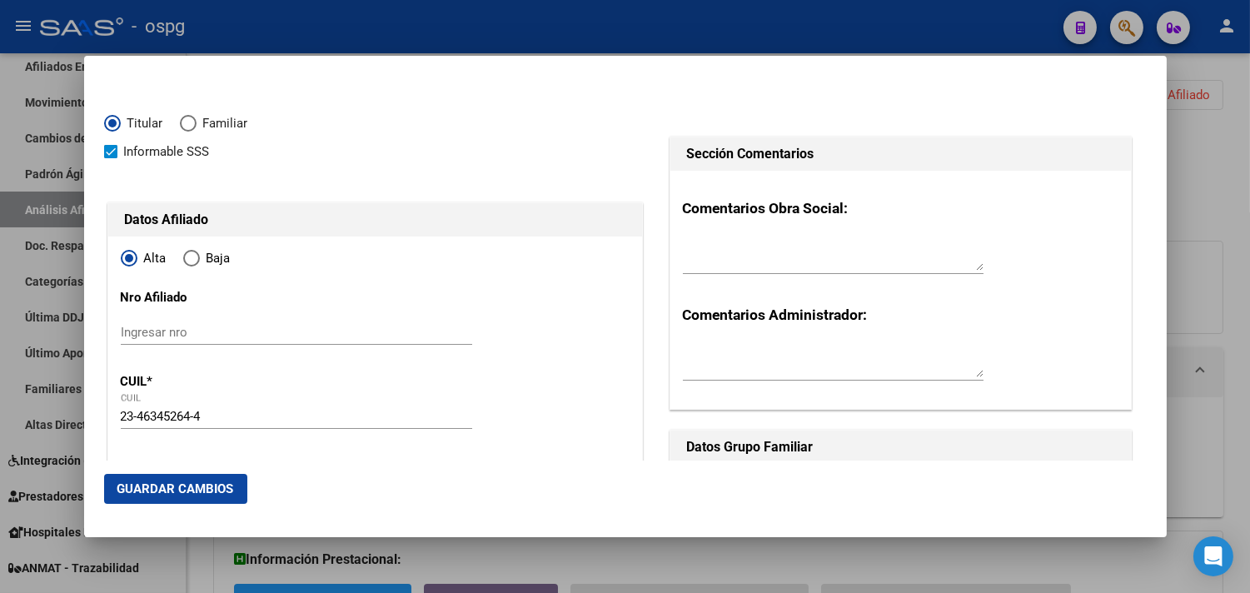
click at [175, 476] on button "Guardar Cambios" at bounding box center [175, 489] width 143 height 30
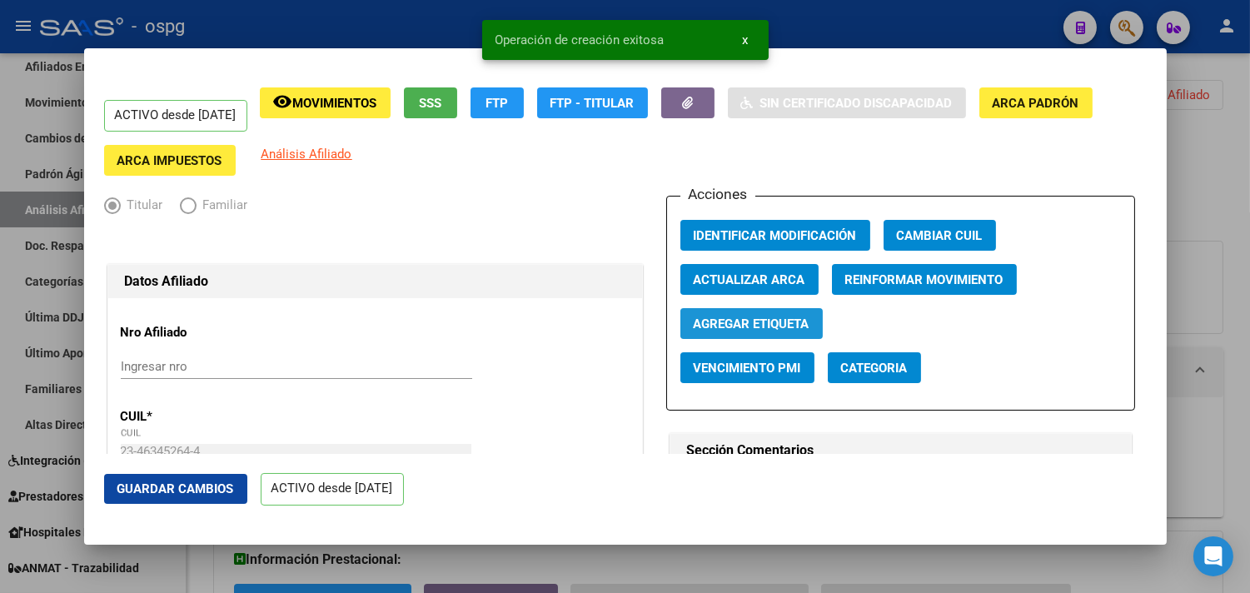
click at [768, 327] on span "Agregar Etiqueta" at bounding box center [752, 324] width 116 height 15
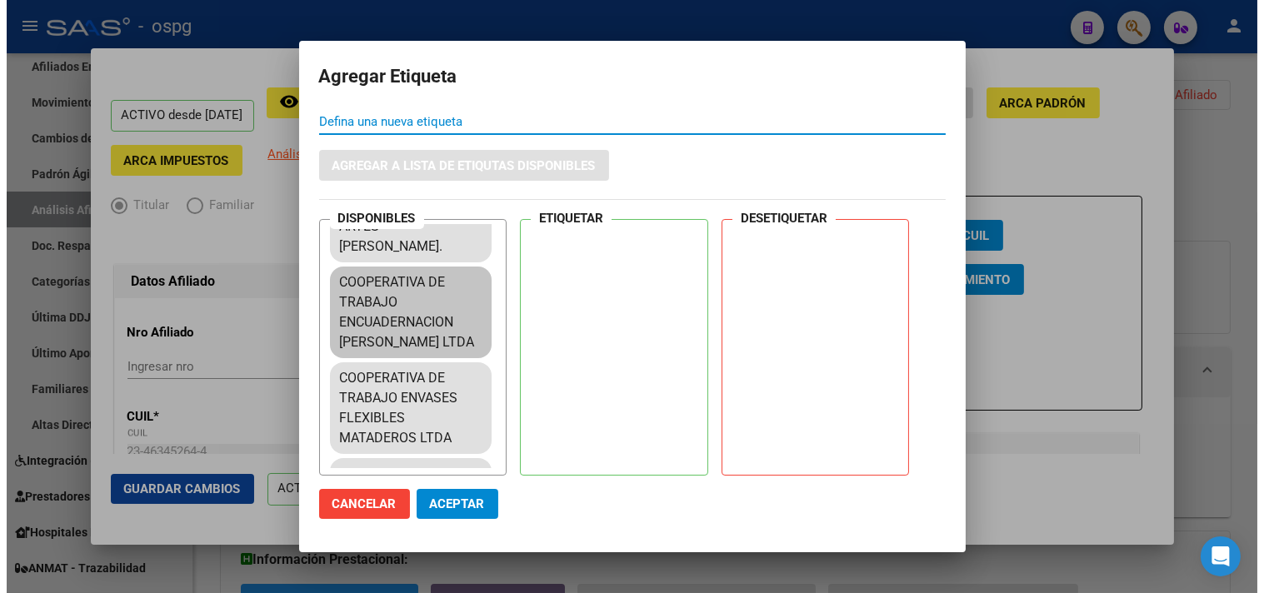
scroll to position [647, 0]
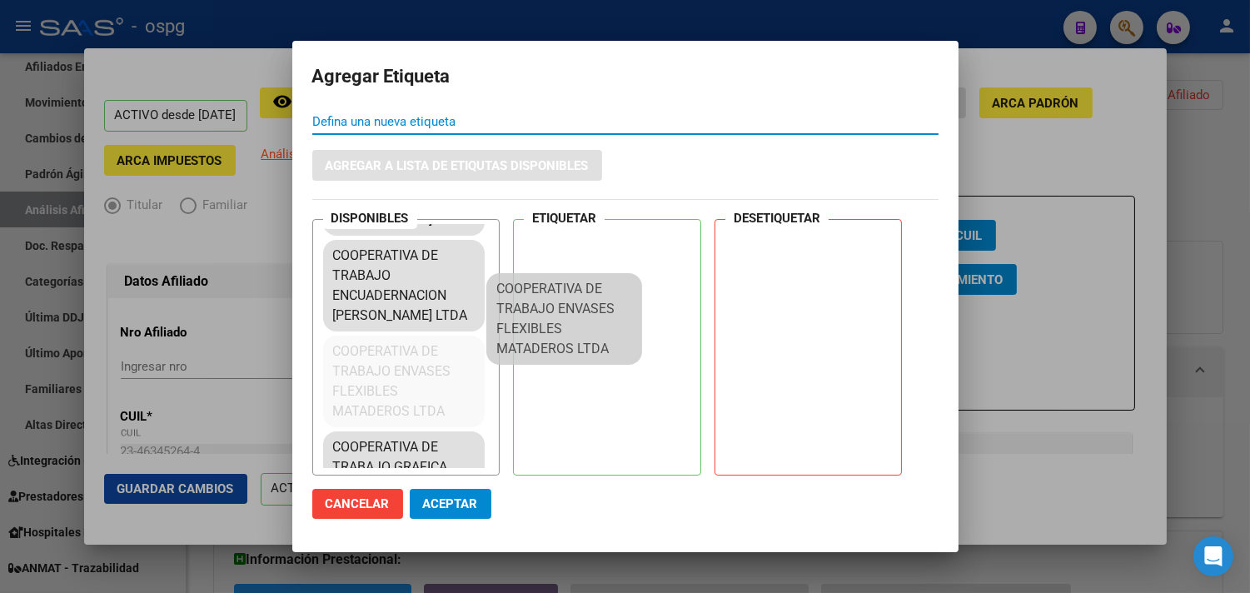
drag, startPoint x: 423, startPoint y: 392, endPoint x: 590, endPoint y: 310, distance: 185.9
click at [590, 310] on div "DISPONIBLES COOP. DE TRABAJO TRABAJADORES [PERSON_NAME] LTDA COOPERATIVA DE TRA…" at bounding box center [625, 347] width 626 height 257
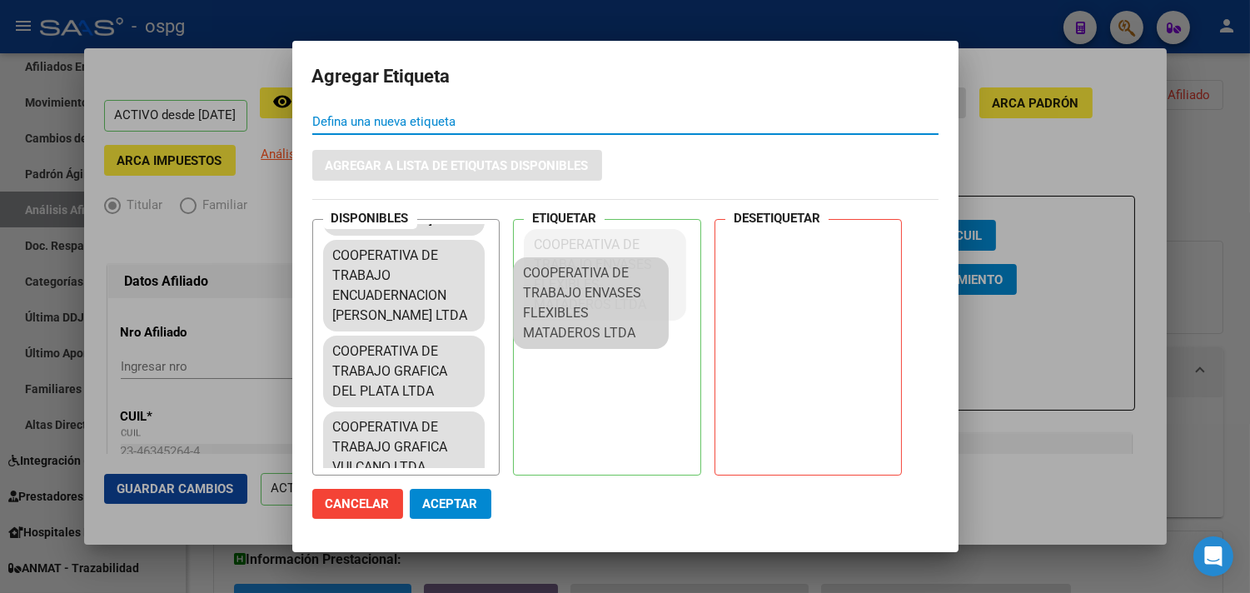
drag, startPoint x: 392, startPoint y: 394, endPoint x: 597, endPoint y: 292, distance: 229.1
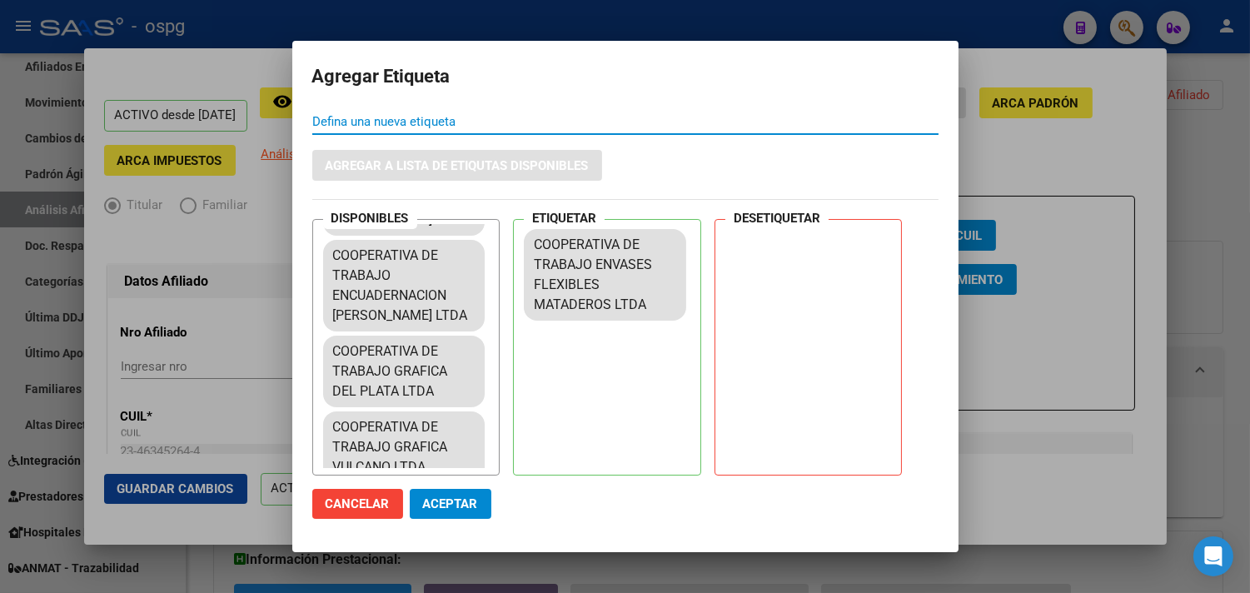
click at [438, 498] on span "Aceptar" at bounding box center [450, 503] width 55 height 15
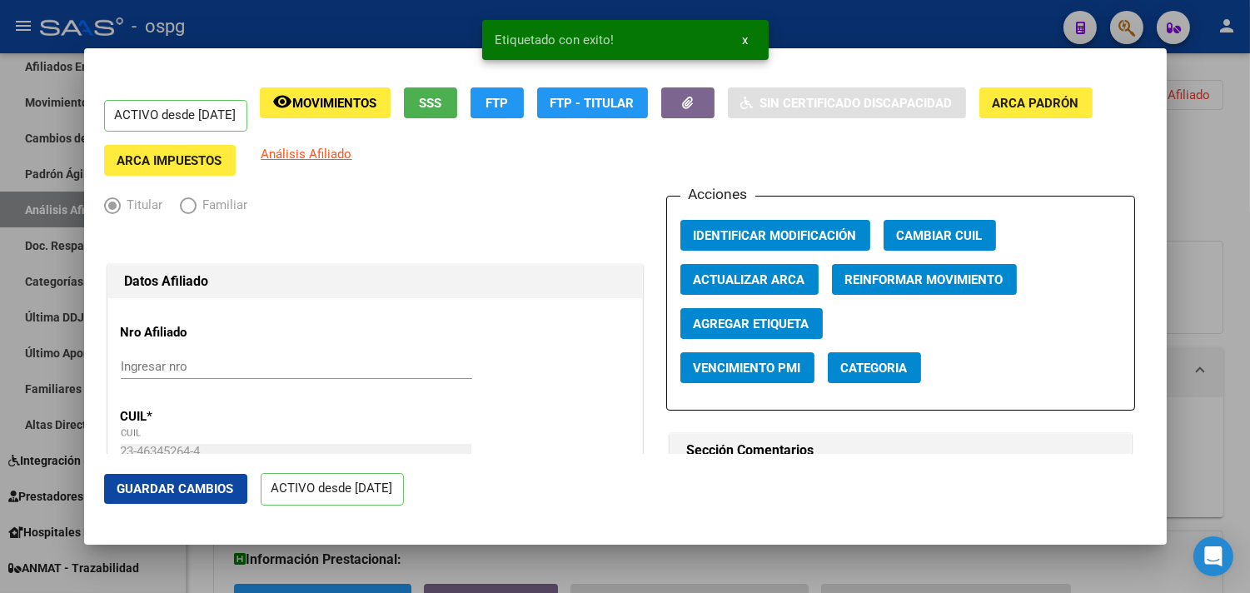
click at [1234, 186] on div at bounding box center [625, 296] width 1250 height 593
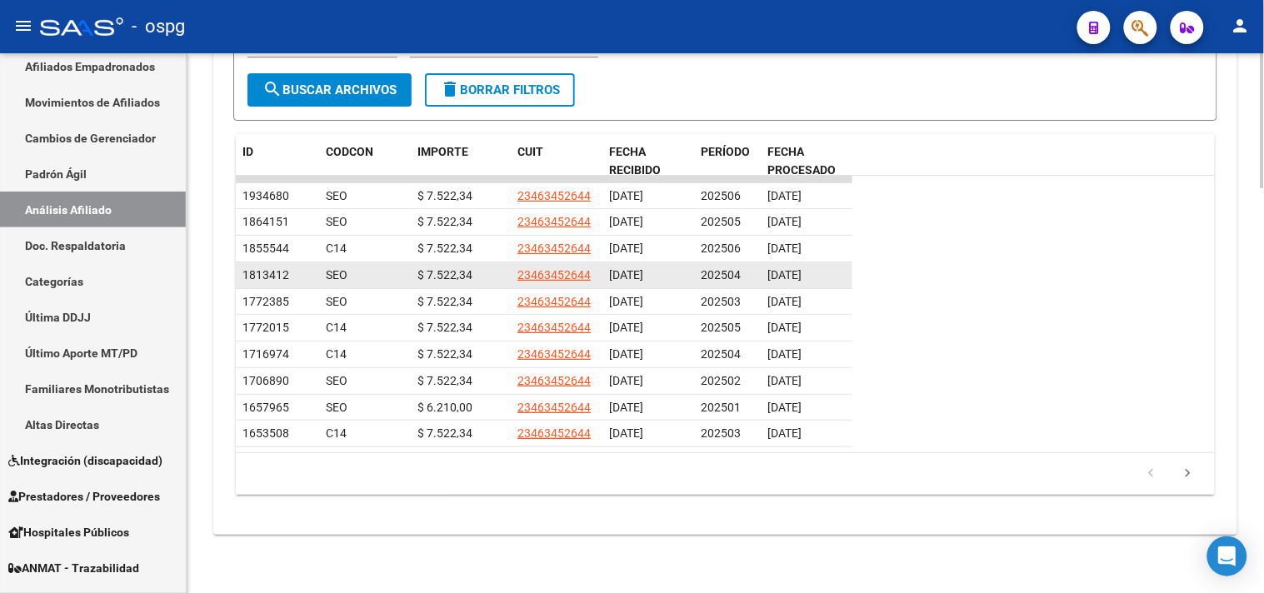
scroll to position [1434, 0]
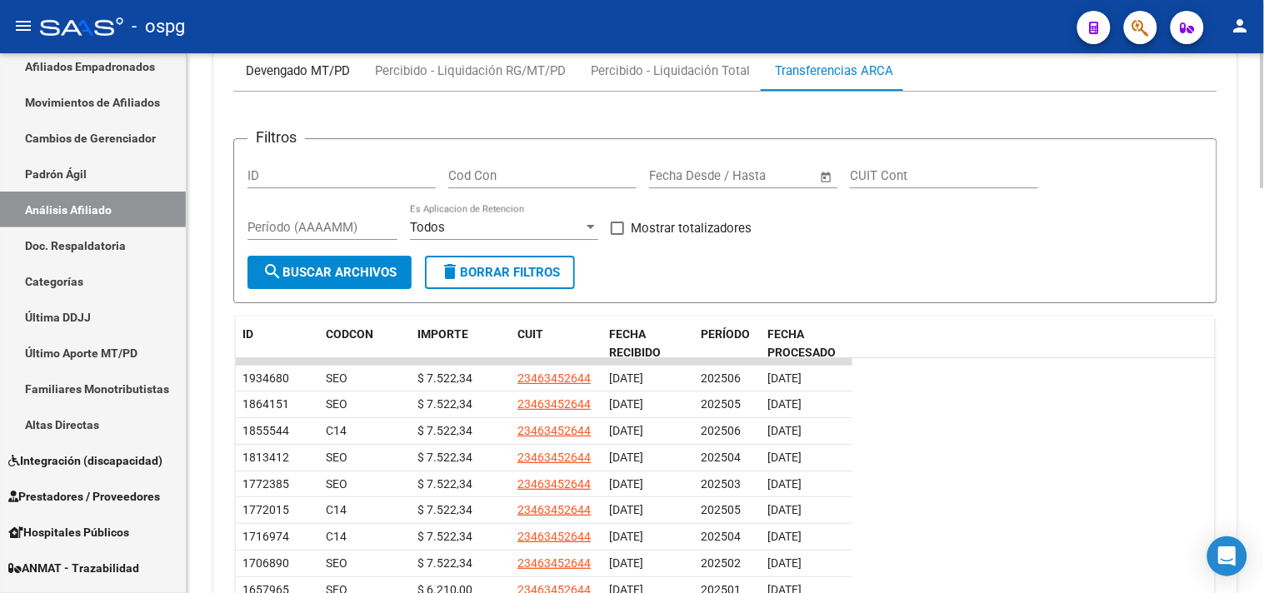
click at [289, 54] on div "Devengado MT/PD" at bounding box center [297, 71] width 129 height 40
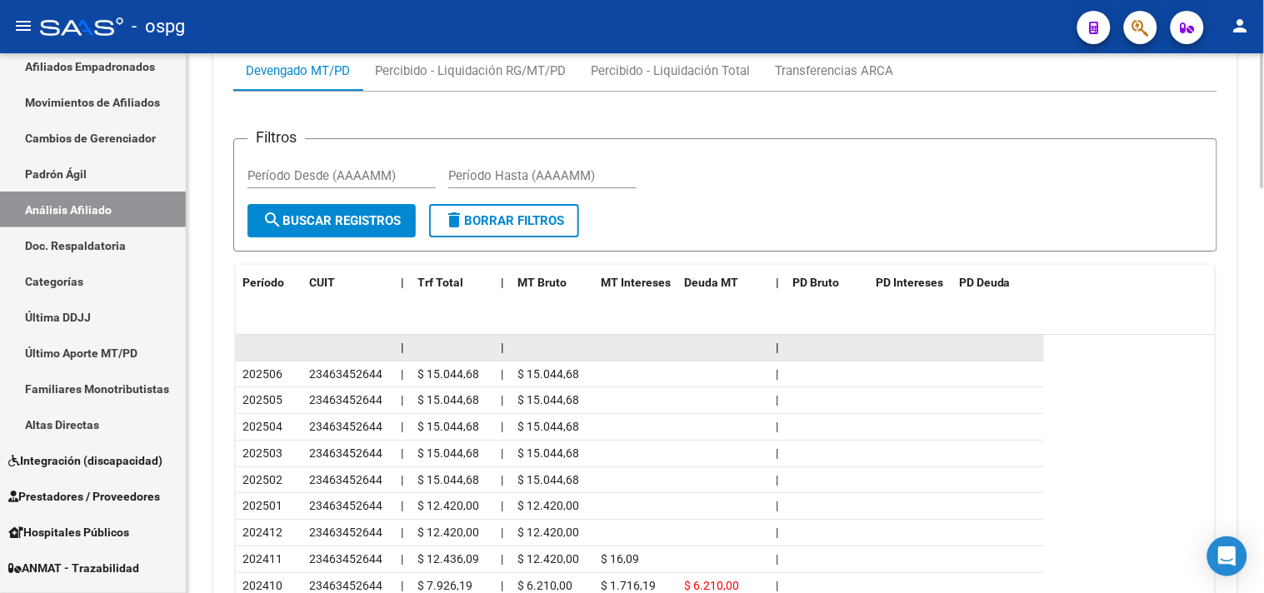
scroll to position [1614, 0]
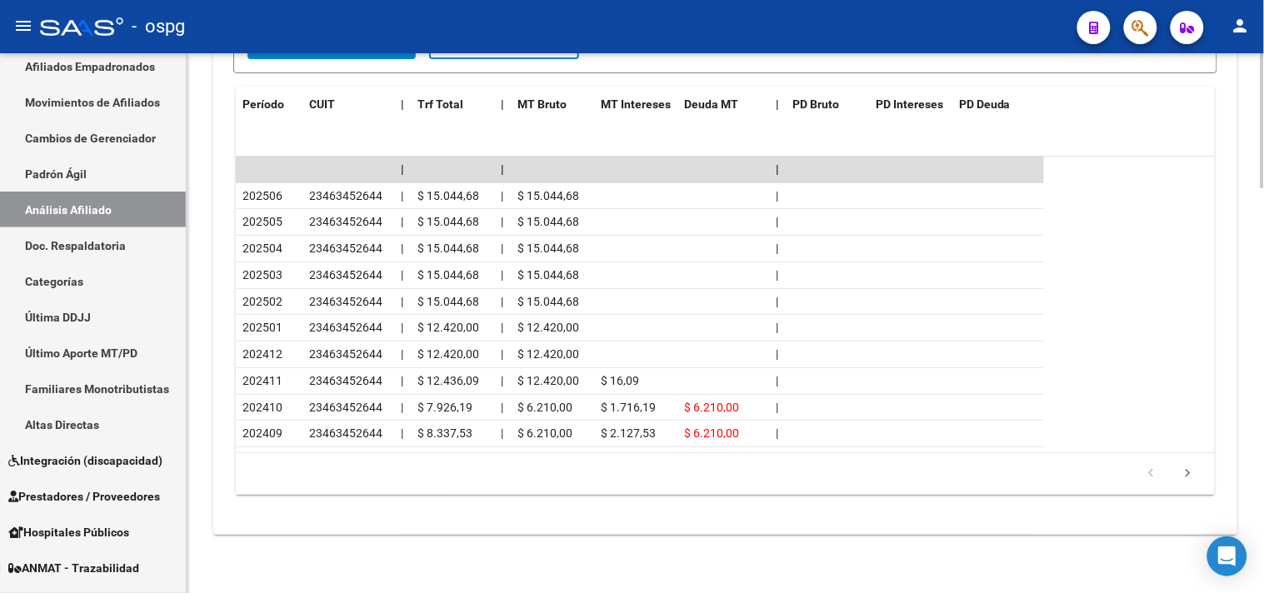
click at [1192, 476] on icon "go to next page" at bounding box center [1188, 476] width 22 height 20
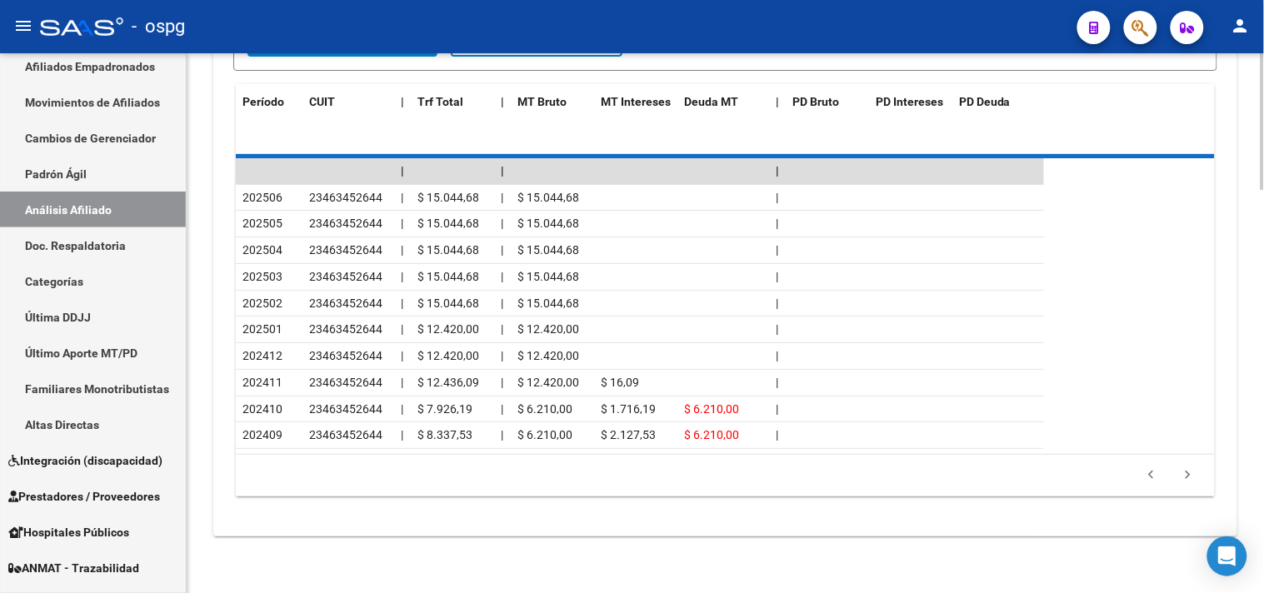
scroll to position [1535, 0]
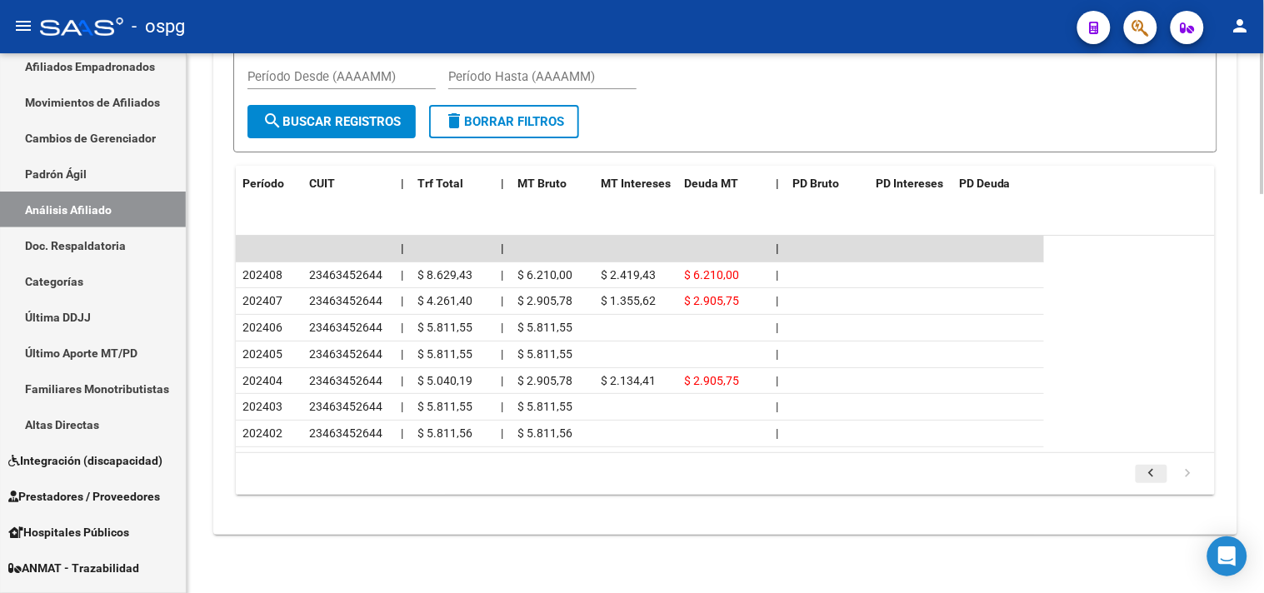
drag, startPoint x: 1159, startPoint y: 477, endPoint x: 1144, endPoint y: 472, distance: 16.6
click at [1159, 476] on icon "go to previous page" at bounding box center [1151, 476] width 22 height 20
